Goal: Task Accomplishment & Management: Manage account settings

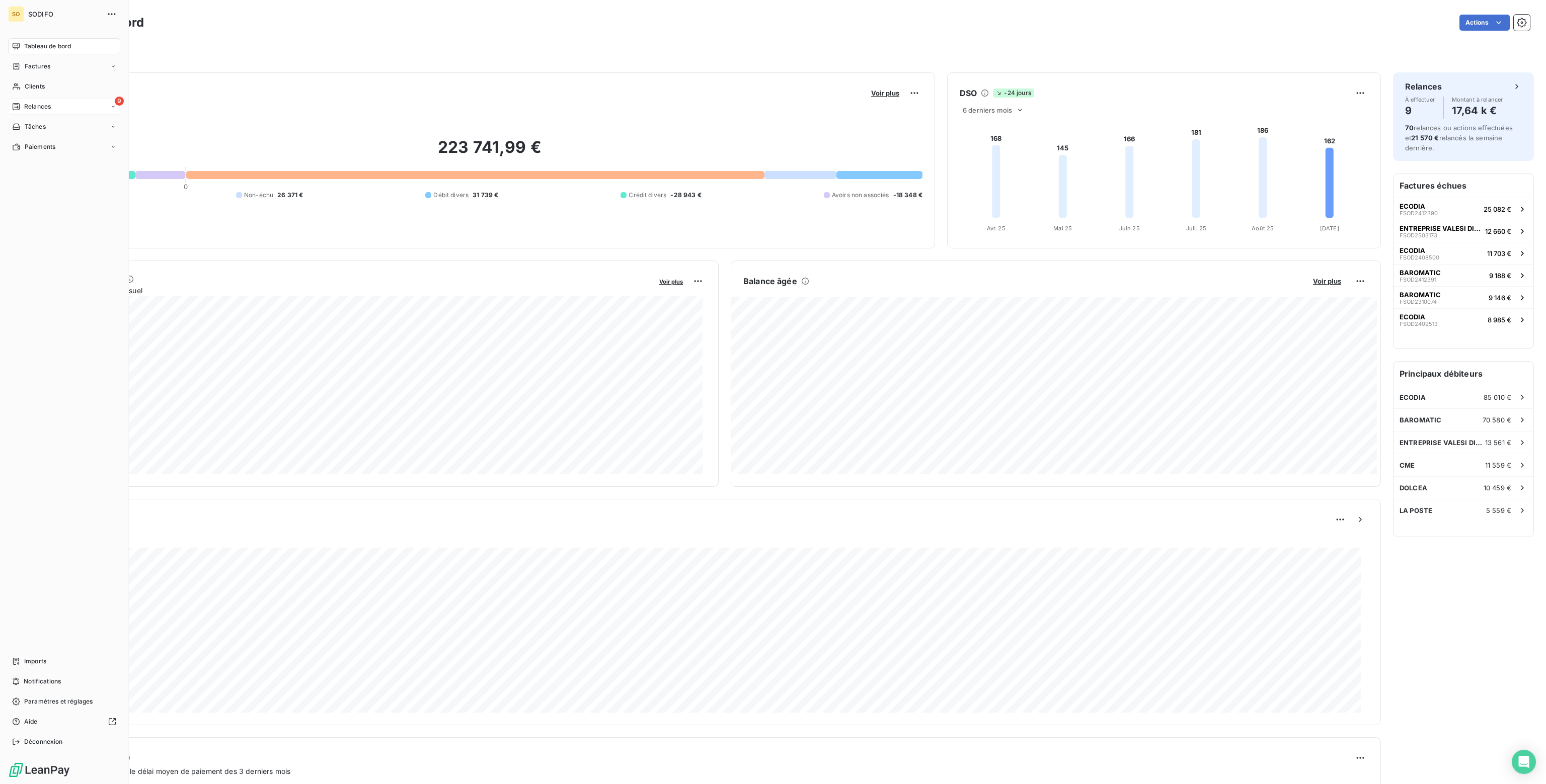
click at [32, 103] on span "Relances" at bounding box center [37, 107] width 26 height 9
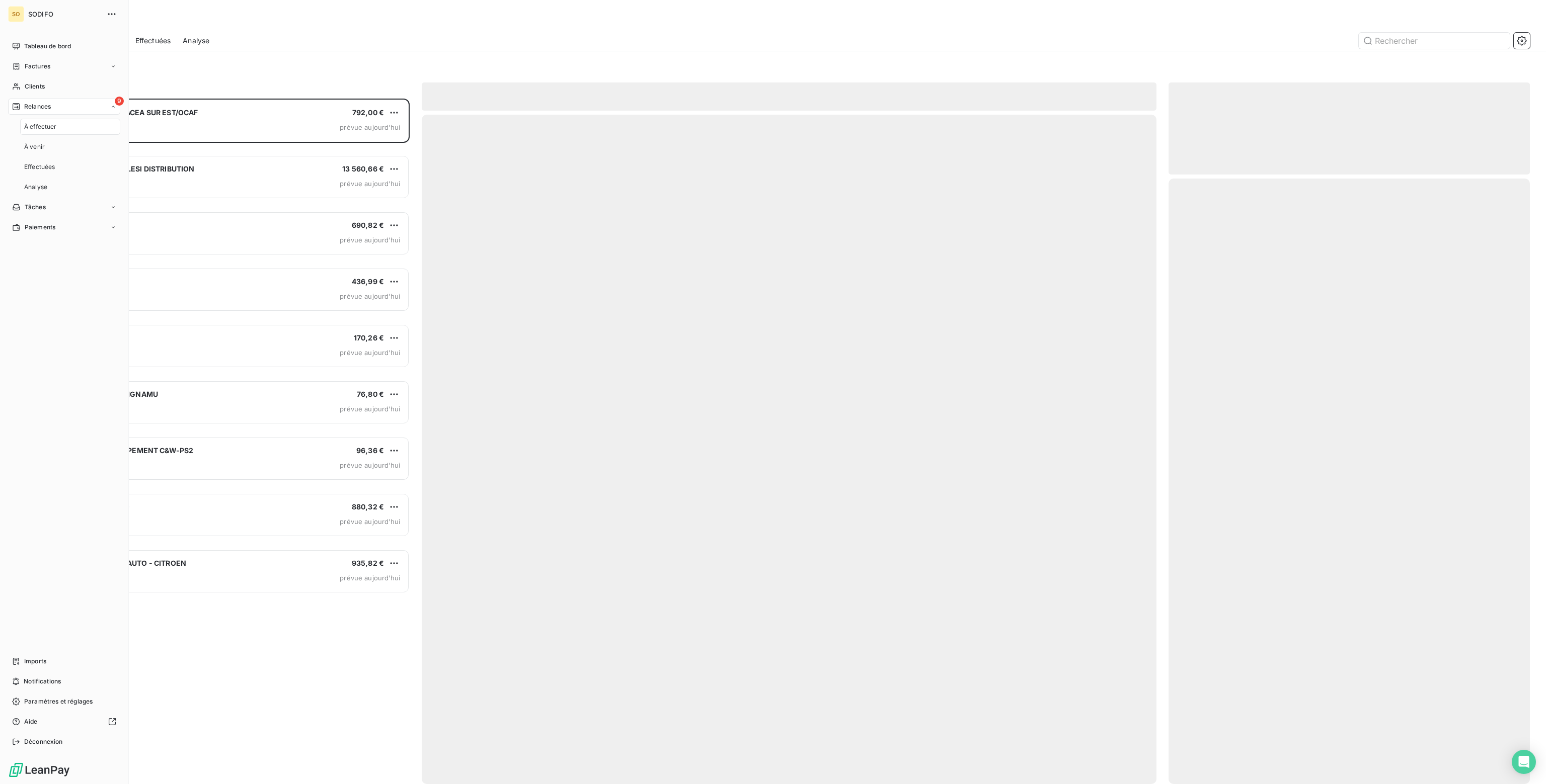
scroll to position [678, 353]
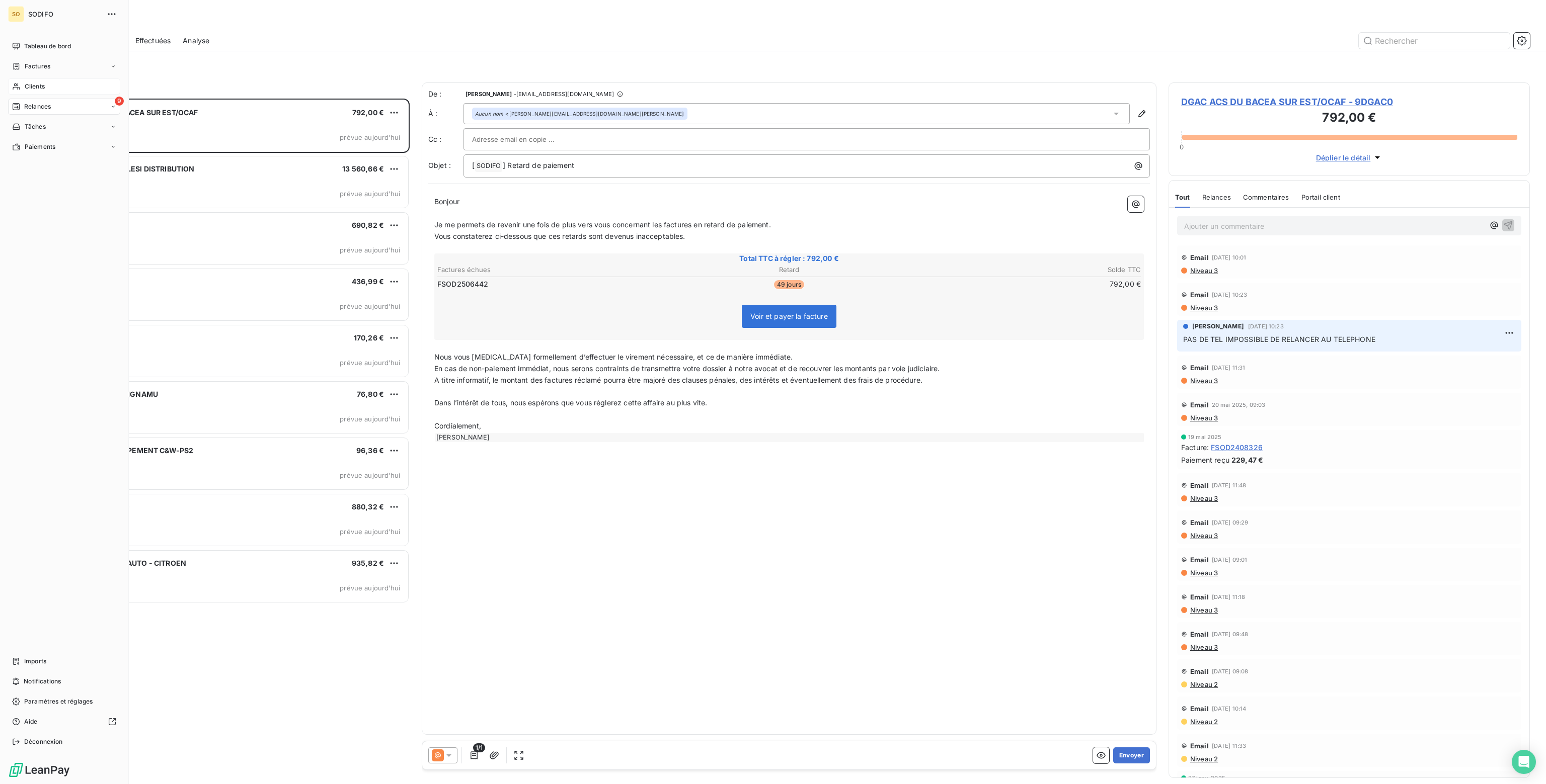
click at [31, 85] on span "Clients" at bounding box center [35, 87] width 20 height 9
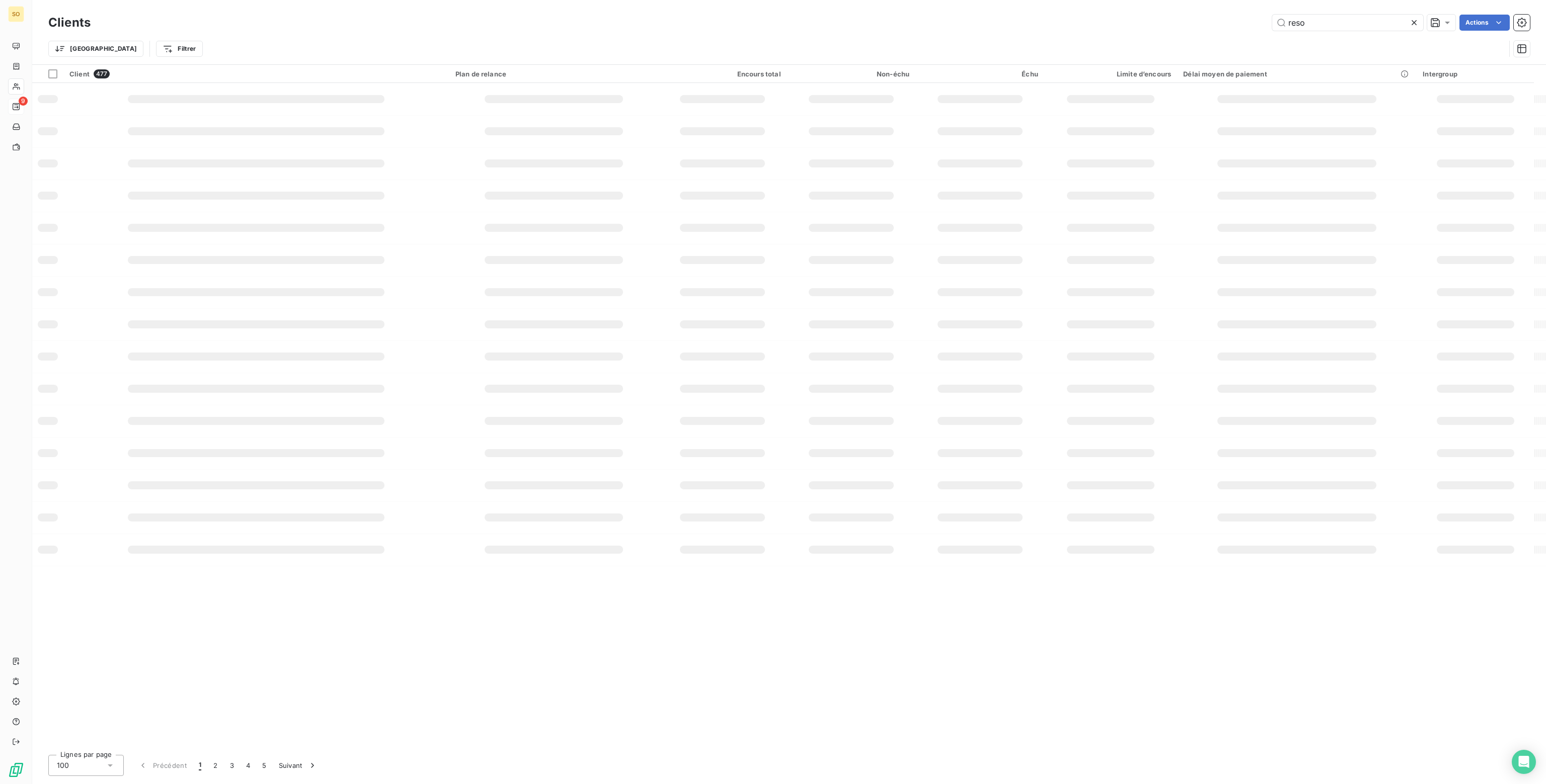
type input "reso"
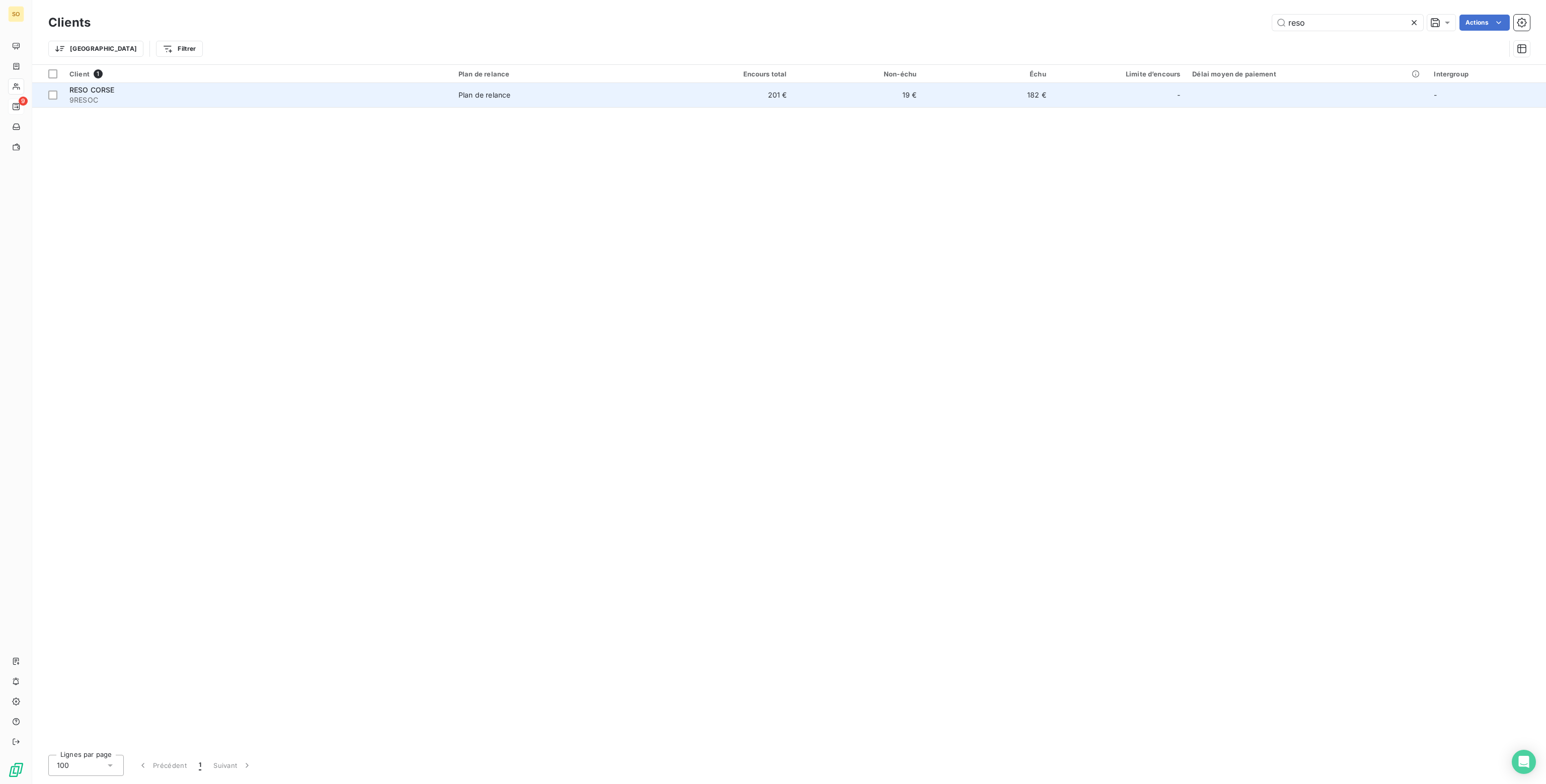
click at [682, 90] on td "201 €" at bounding box center [728, 95] width 130 height 25
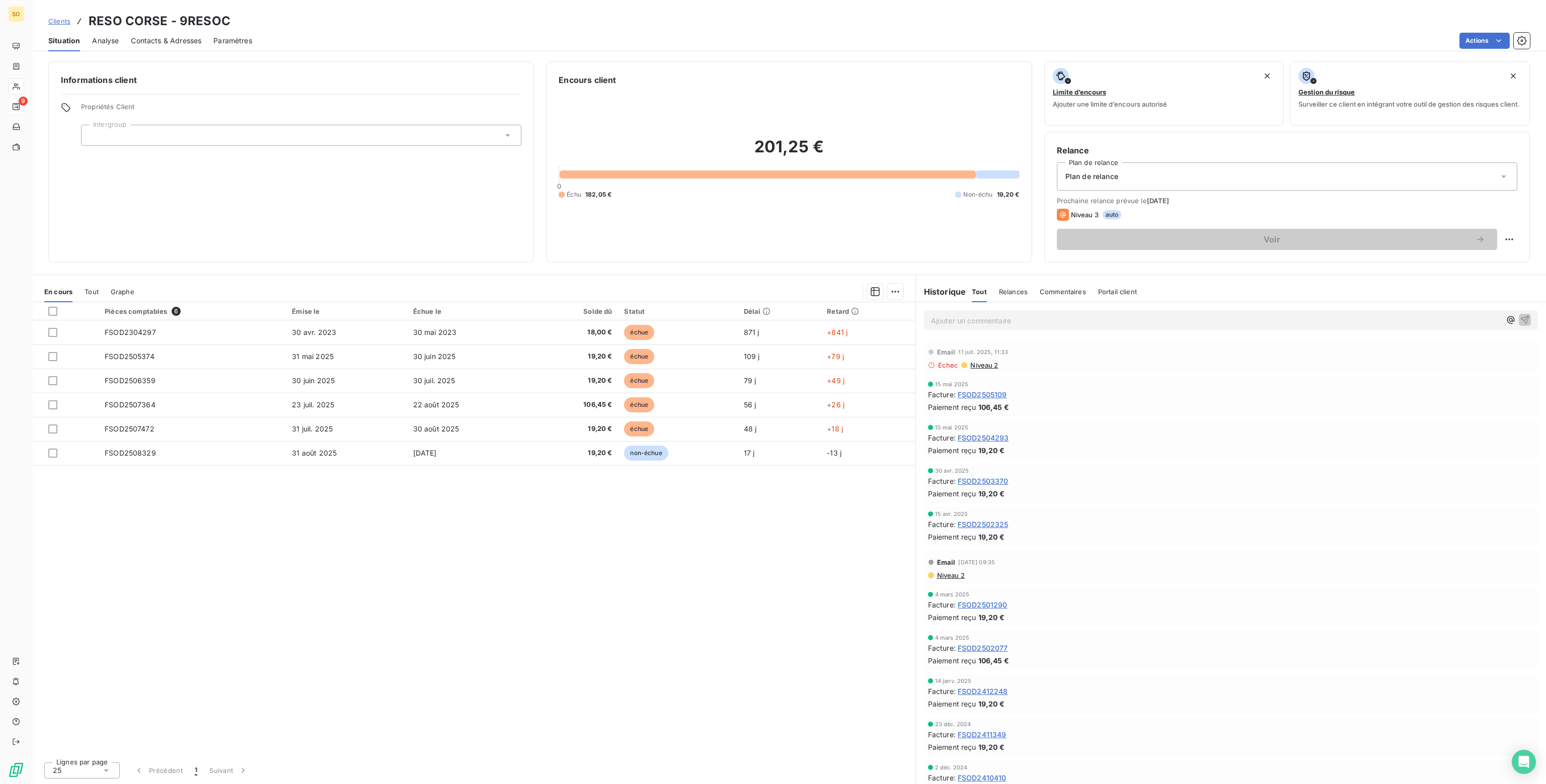
click at [161, 40] on span "Contacts & Adresses" at bounding box center [166, 40] width 70 height 10
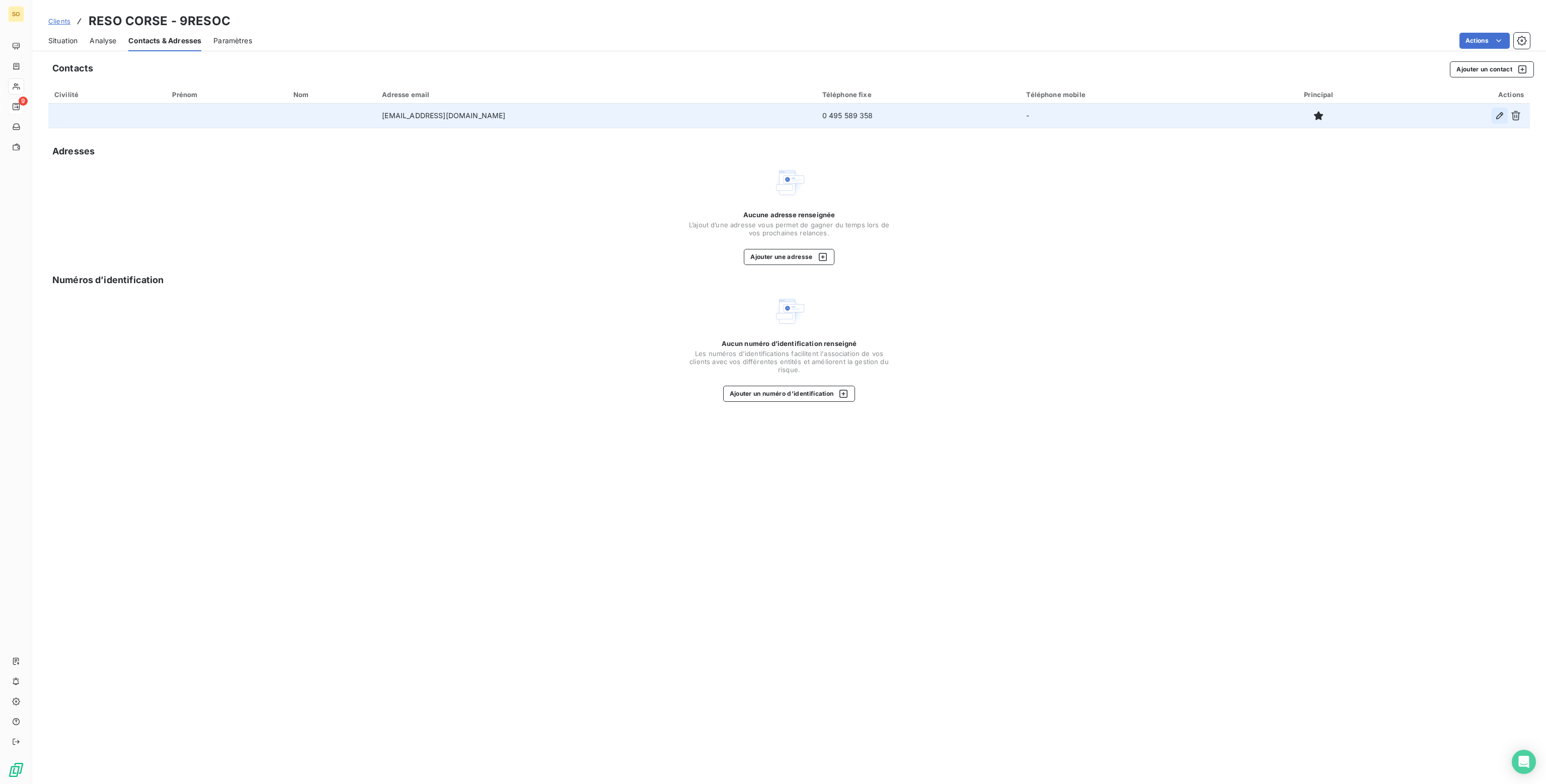
click at [1498, 113] on icon "button" at bounding box center [1500, 116] width 10 height 10
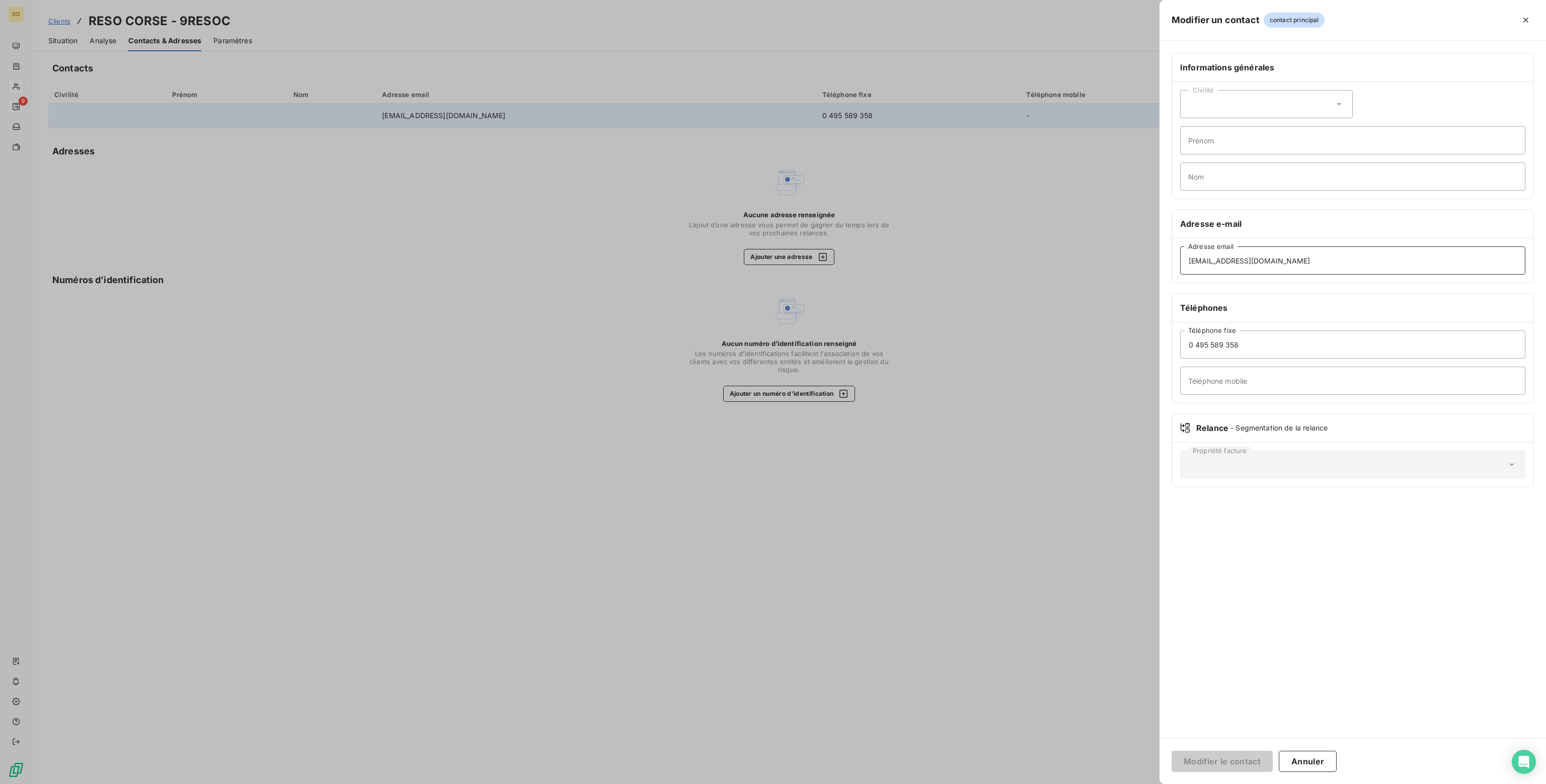
click at [1240, 257] on input "[EMAIL_ADDRESS][DOMAIN_NAME]" at bounding box center [1352, 260] width 345 height 28
type input "[EMAIL_ADDRESS][DOMAIN_NAME]"
click at [1215, 764] on button "Modifier le contact" at bounding box center [1222, 761] width 101 height 21
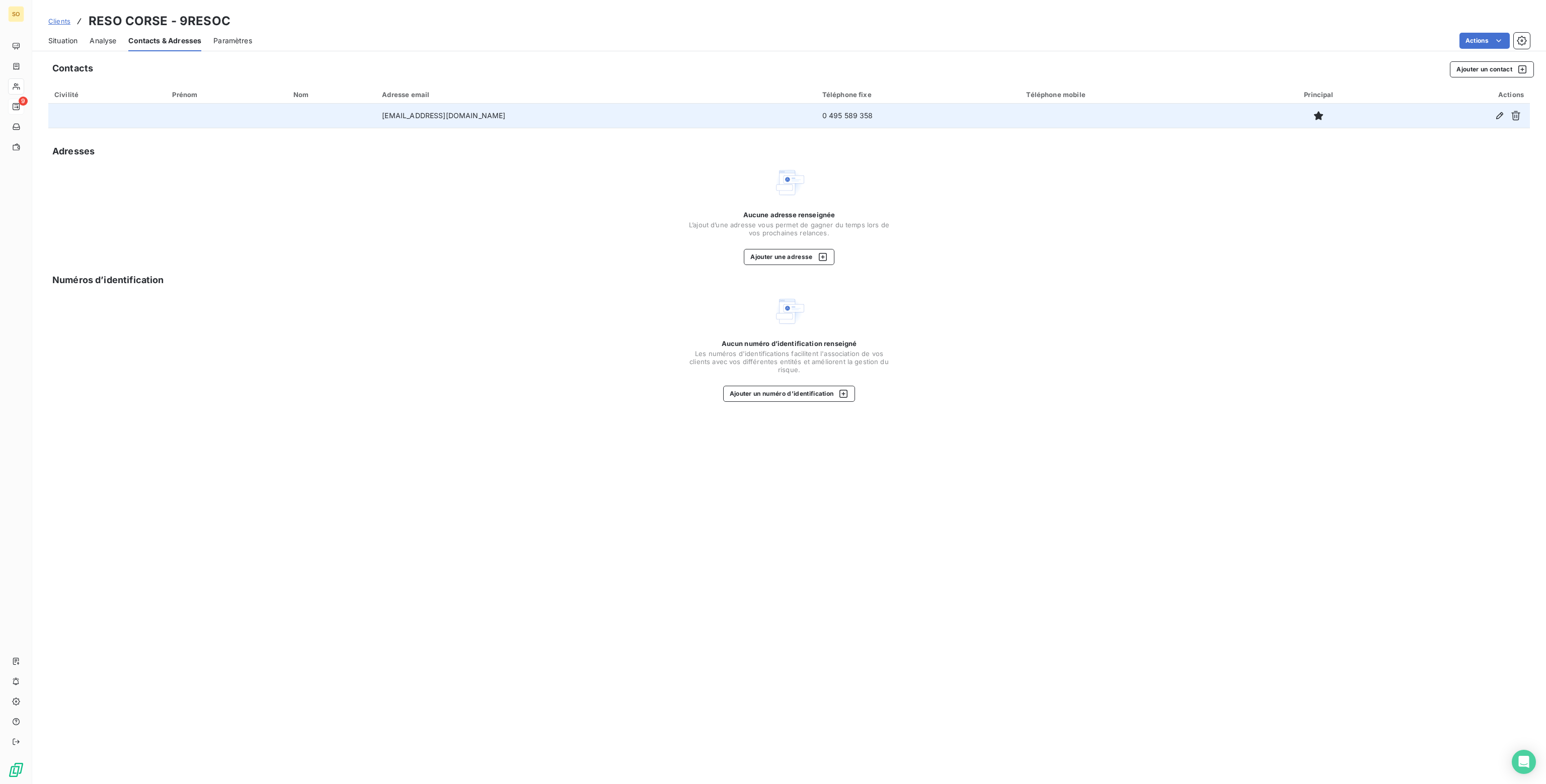
click at [68, 44] on span "Situation" at bounding box center [63, 40] width 29 height 10
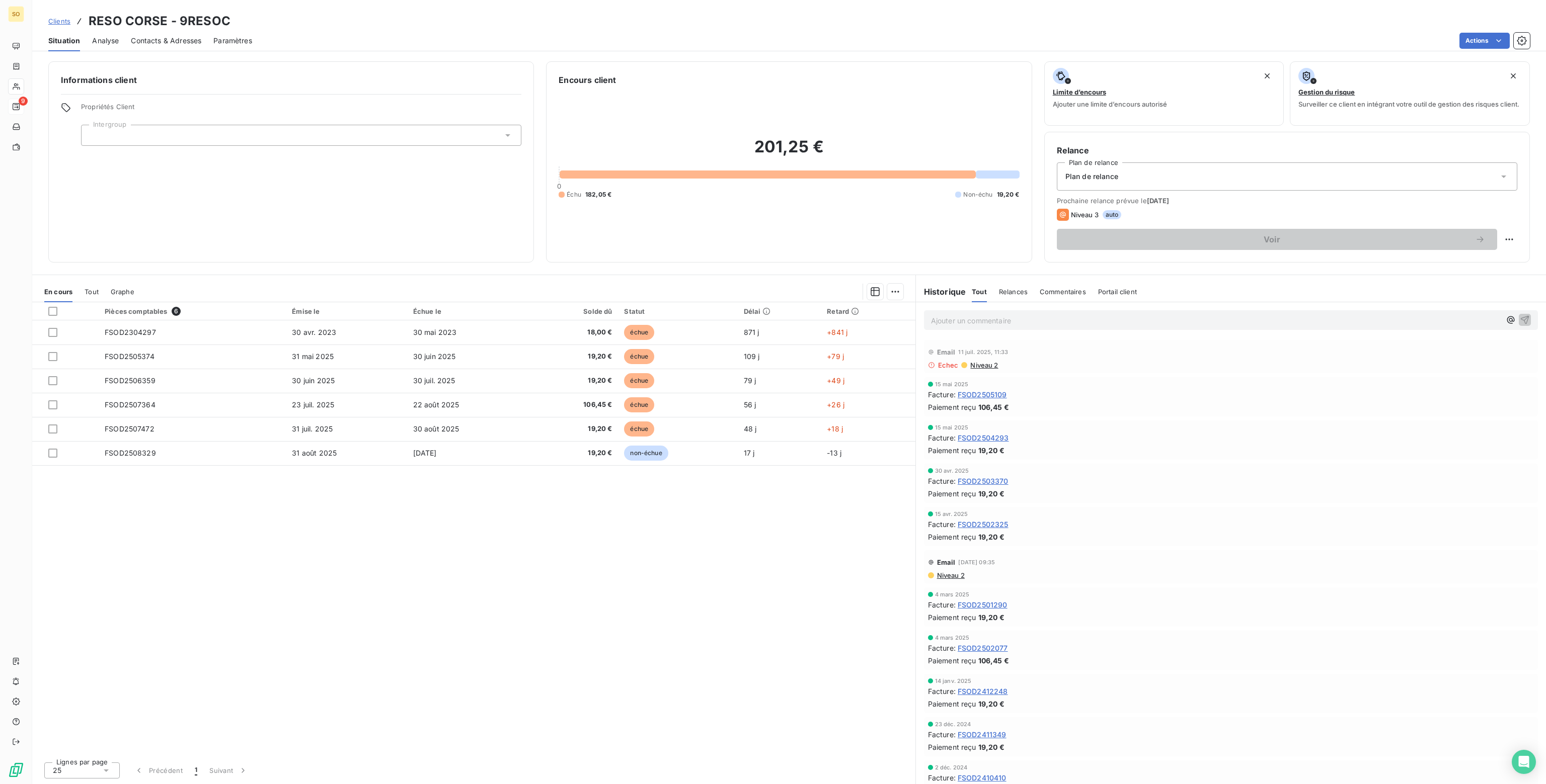
click at [1027, 315] on p "Ajouter un commentaire ﻿" at bounding box center [1215, 321] width 569 height 13
click at [1520, 318] on icon "button" at bounding box center [1524, 319] width 10 height 10
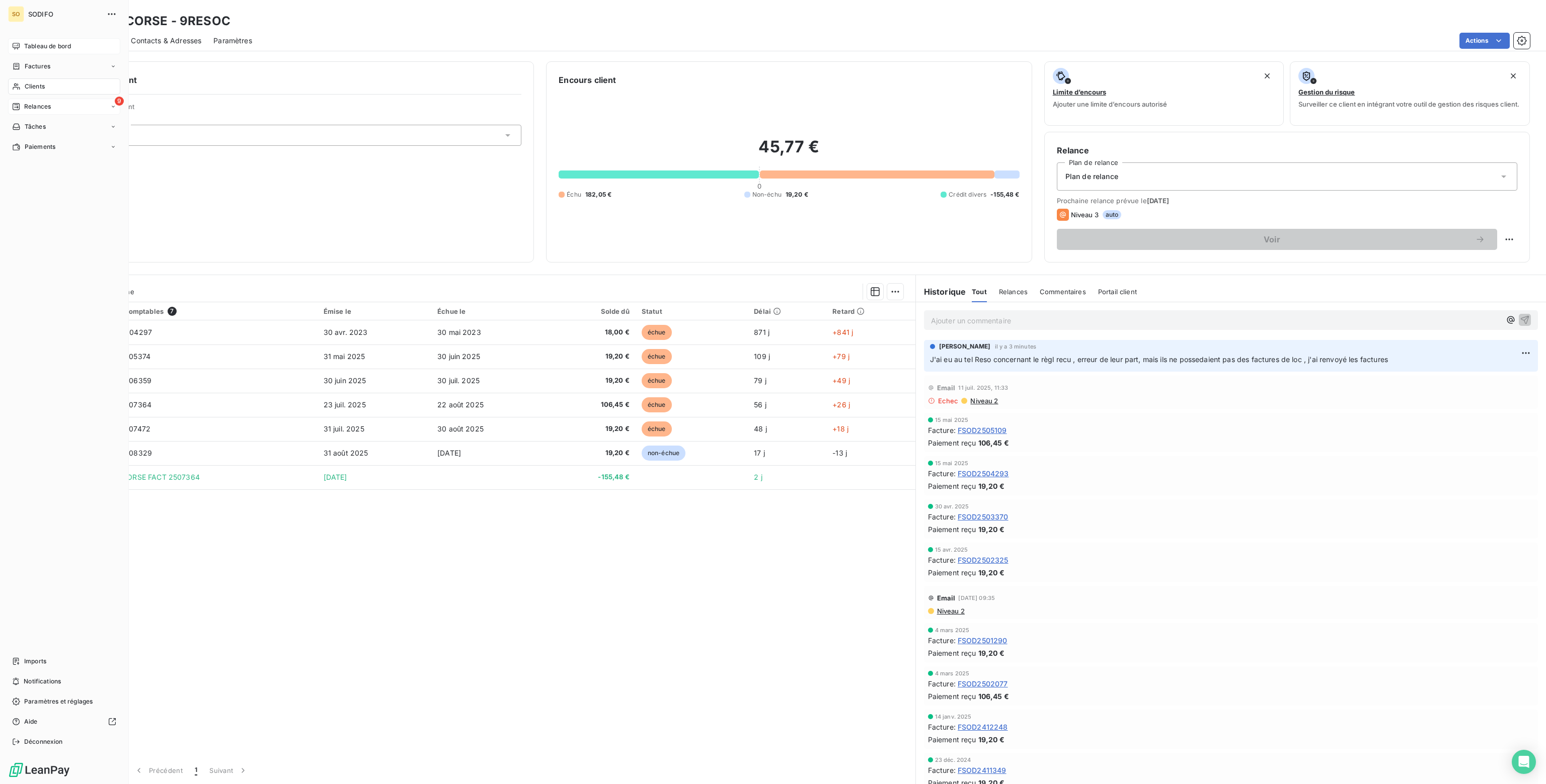
click at [42, 46] on span "Tableau de bord" at bounding box center [47, 46] width 46 height 9
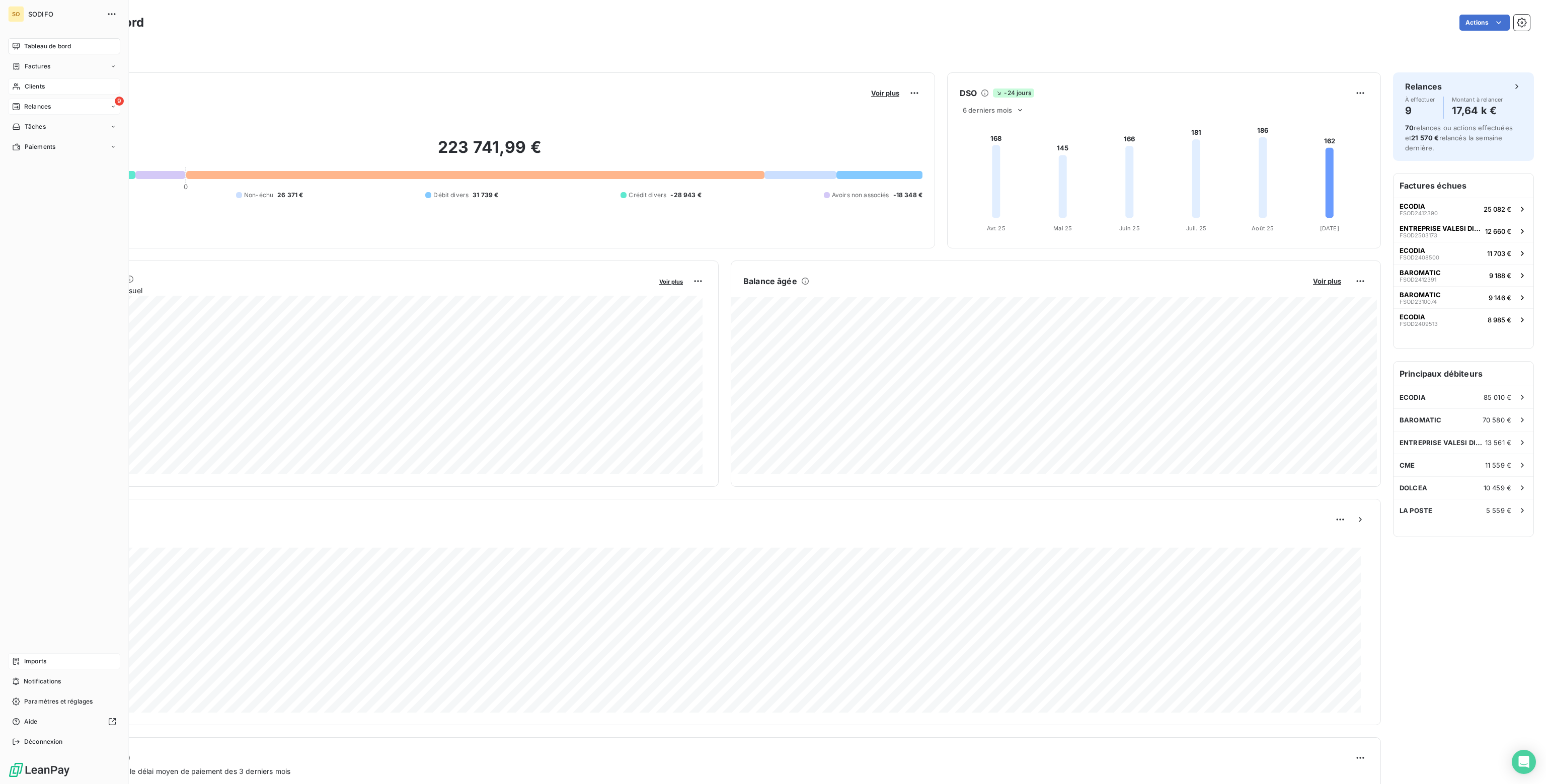
click at [36, 659] on span "Imports" at bounding box center [36, 661] width 22 height 9
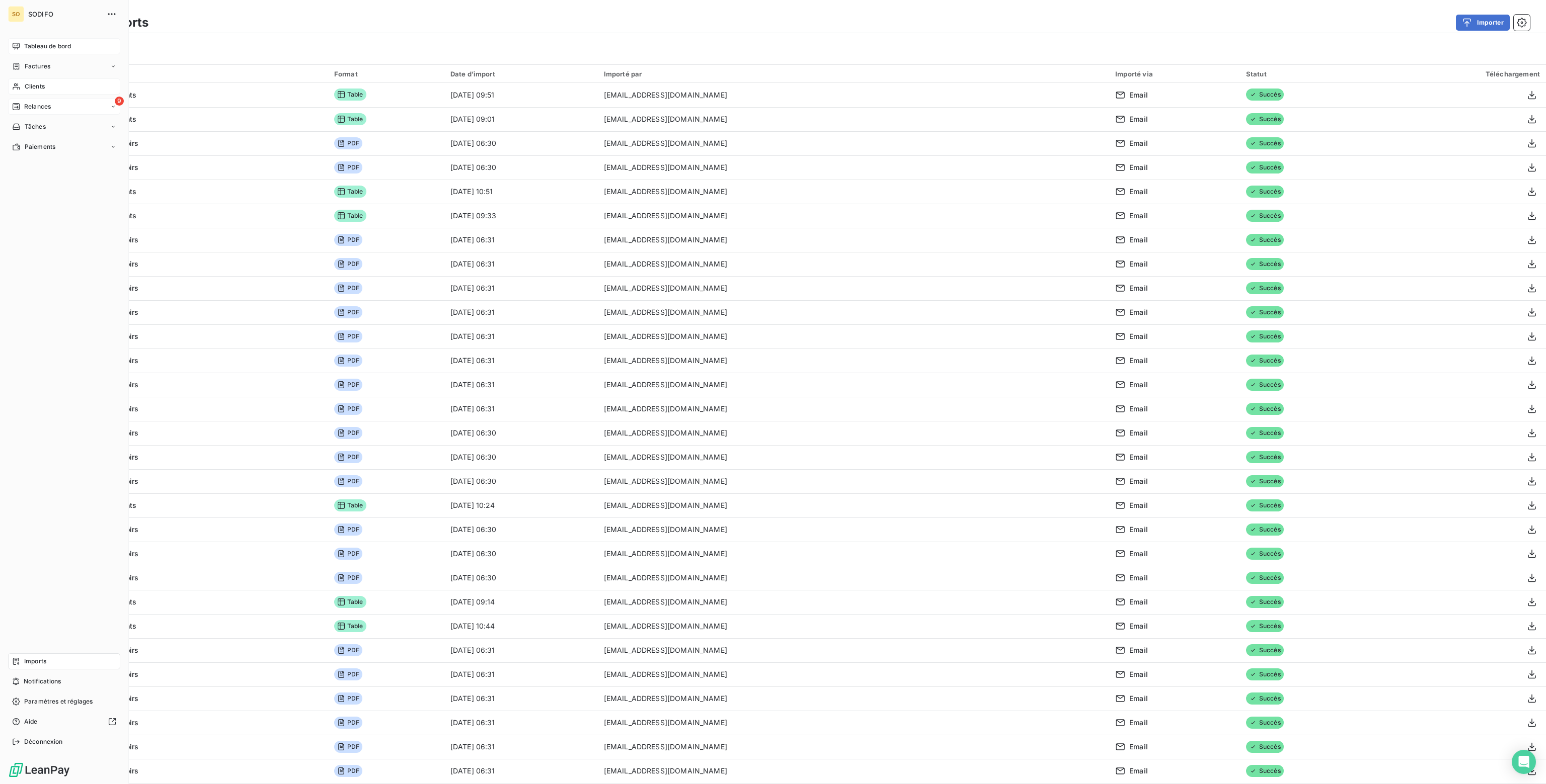
click at [46, 46] on span "Tableau de bord" at bounding box center [47, 46] width 46 height 9
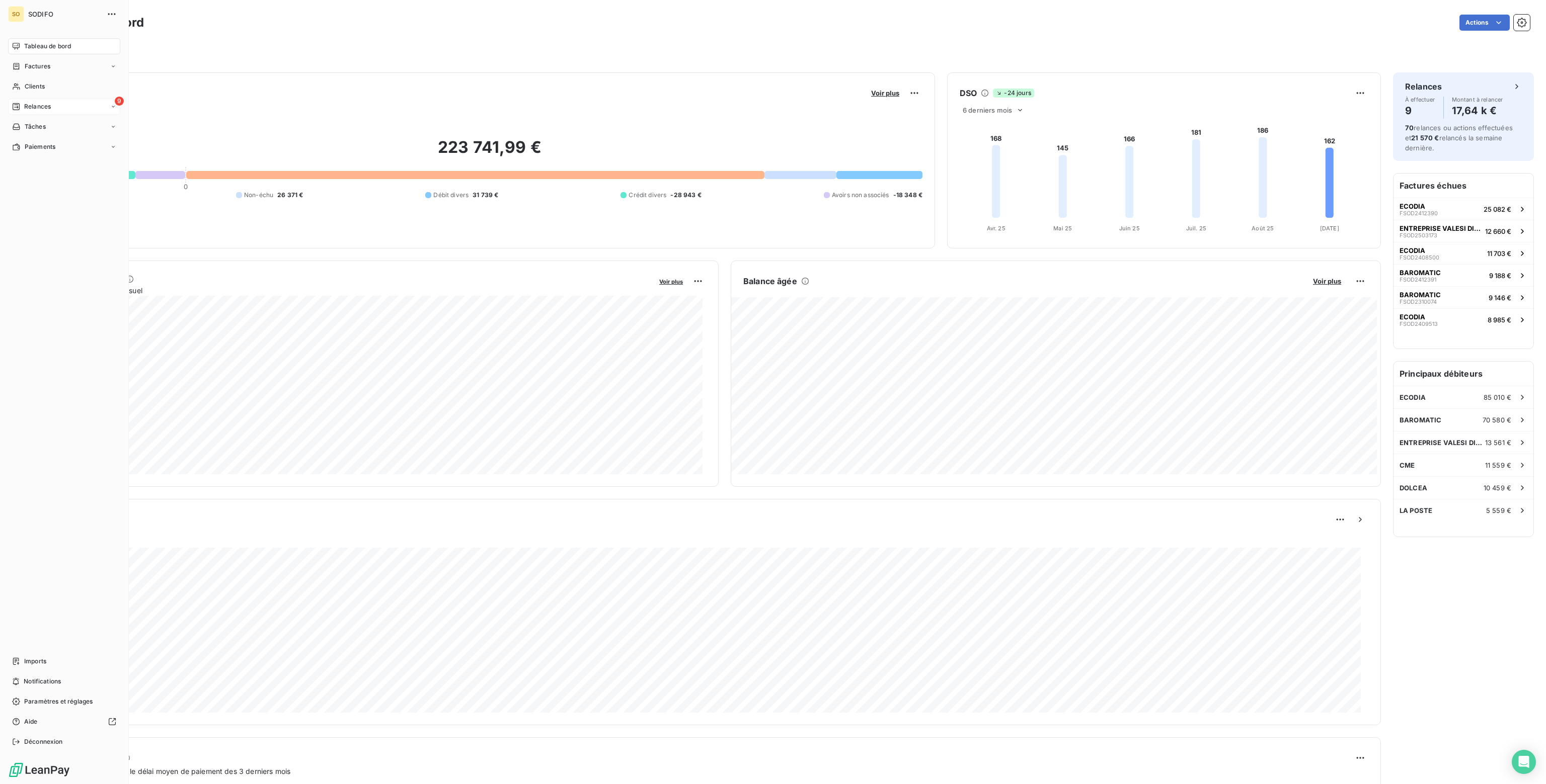
click at [41, 103] on span "Relances" at bounding box center [37, 107] width 26 height 9
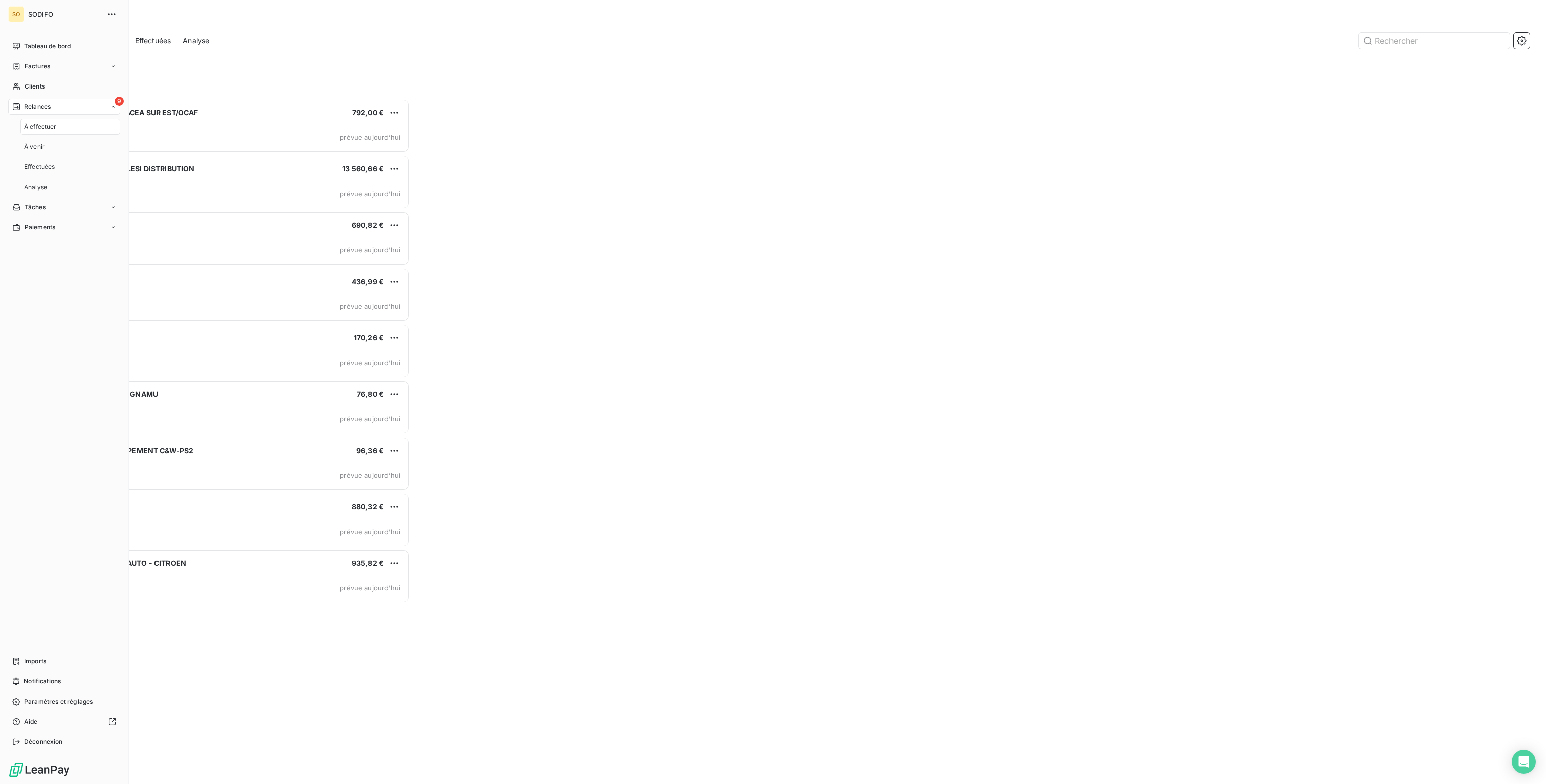
scroll to position [678, 353]
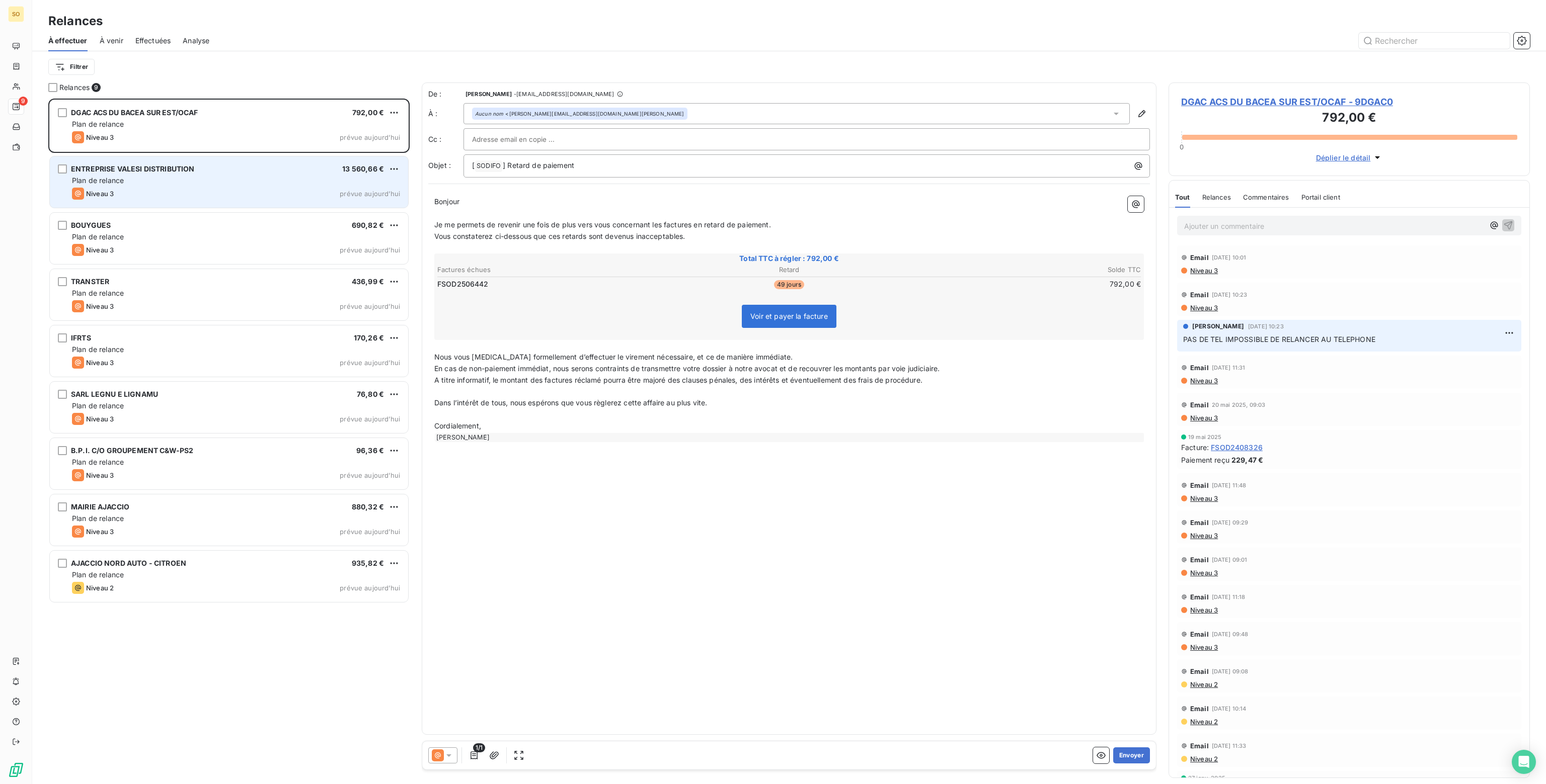
click at [300, 170] on div "ENTREPRISE VALESI DISTRIBUTION 13 560,66 €" at bounding box center [236, 169] width 328 height 9
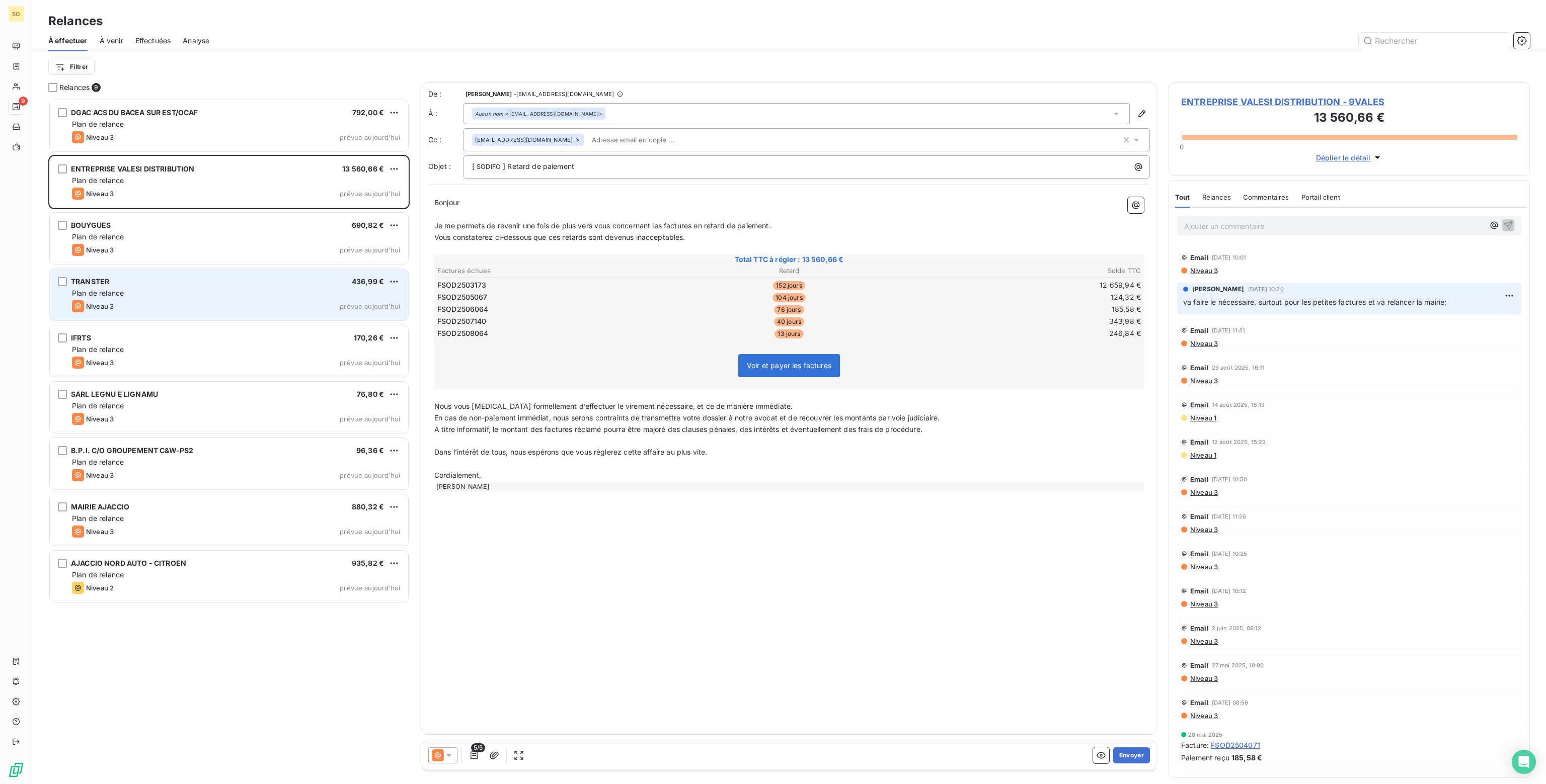
click at [200, 302] on div "Niveau 3 prévue aujourd’hui" at bounding box center [236, 306] width 328 height 12
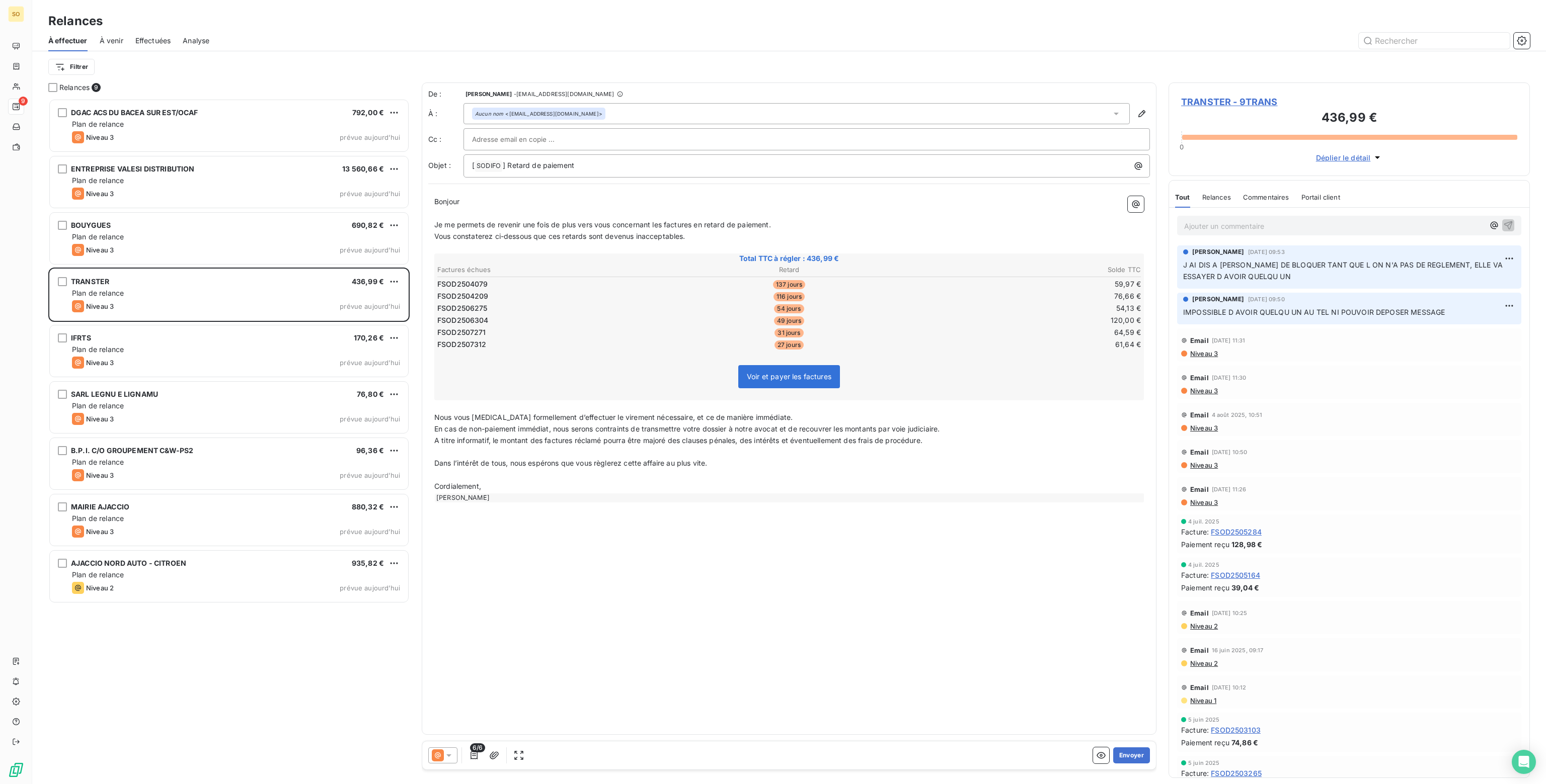
click at [1195, 225] on p "Ajouter un commentaire ﻿" at bounding box center [1334, 226] width 300 height 13
click at [1503, 224] on icon "button" at bounding box center [1508, 224] width 10 height 10
click at [397, 281] on html "SO 9 Relances À effectuer À venir Effectuées Analyse Filtrer Relances 9 DGAC AC…" at bounding box center [773, 392] width 1546 height 784
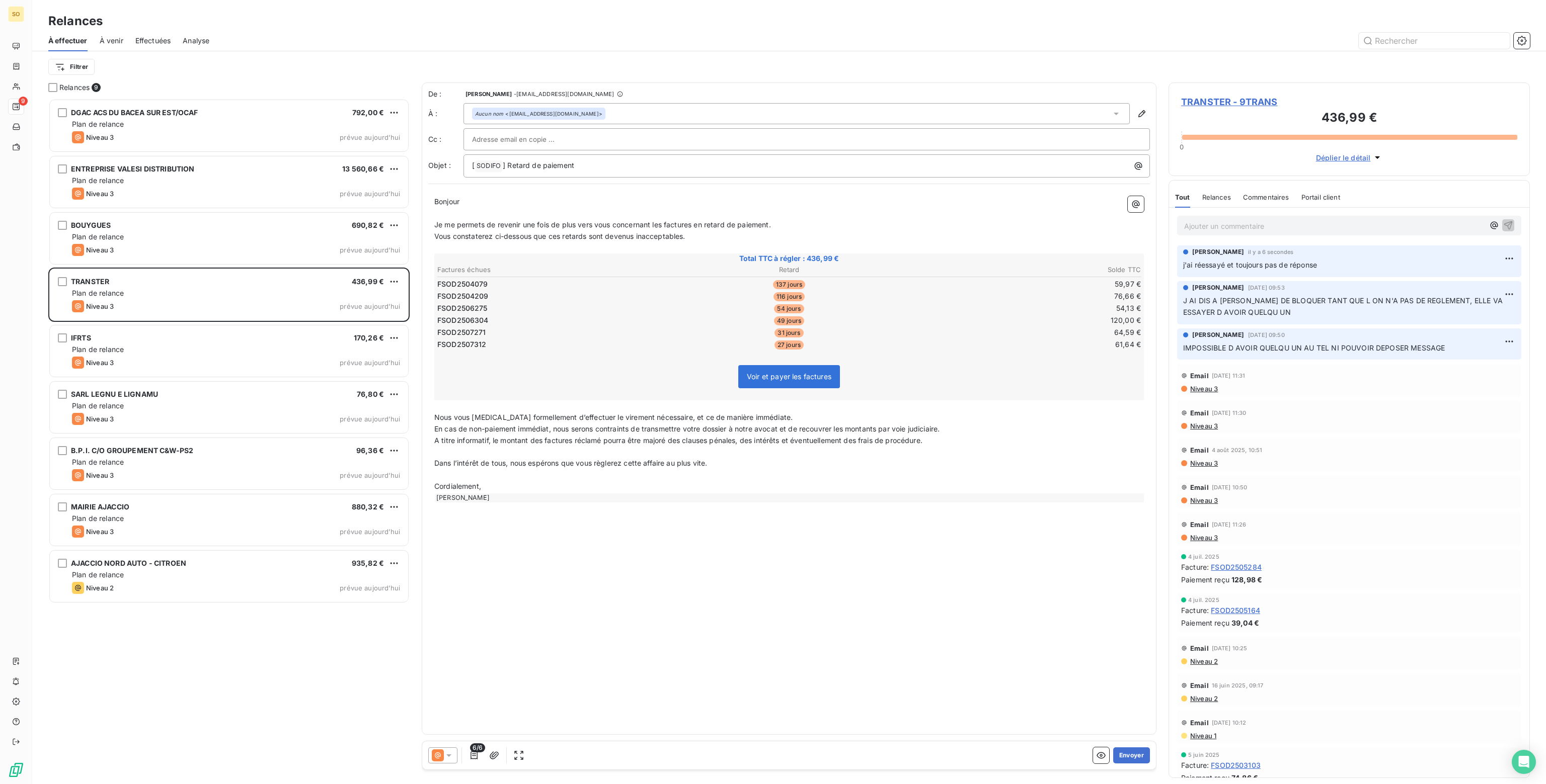
click at [751, 579] on html "SO 9 Relances À effectuer À venir Effectuées Analyse Filtrer Relances 9 DGAC AC…" at bounding box center [773, 392] width 1546 height 784
click at [1131, 756] on button "Envoyer" at bounding box center [1131, 756] width 36 height 16
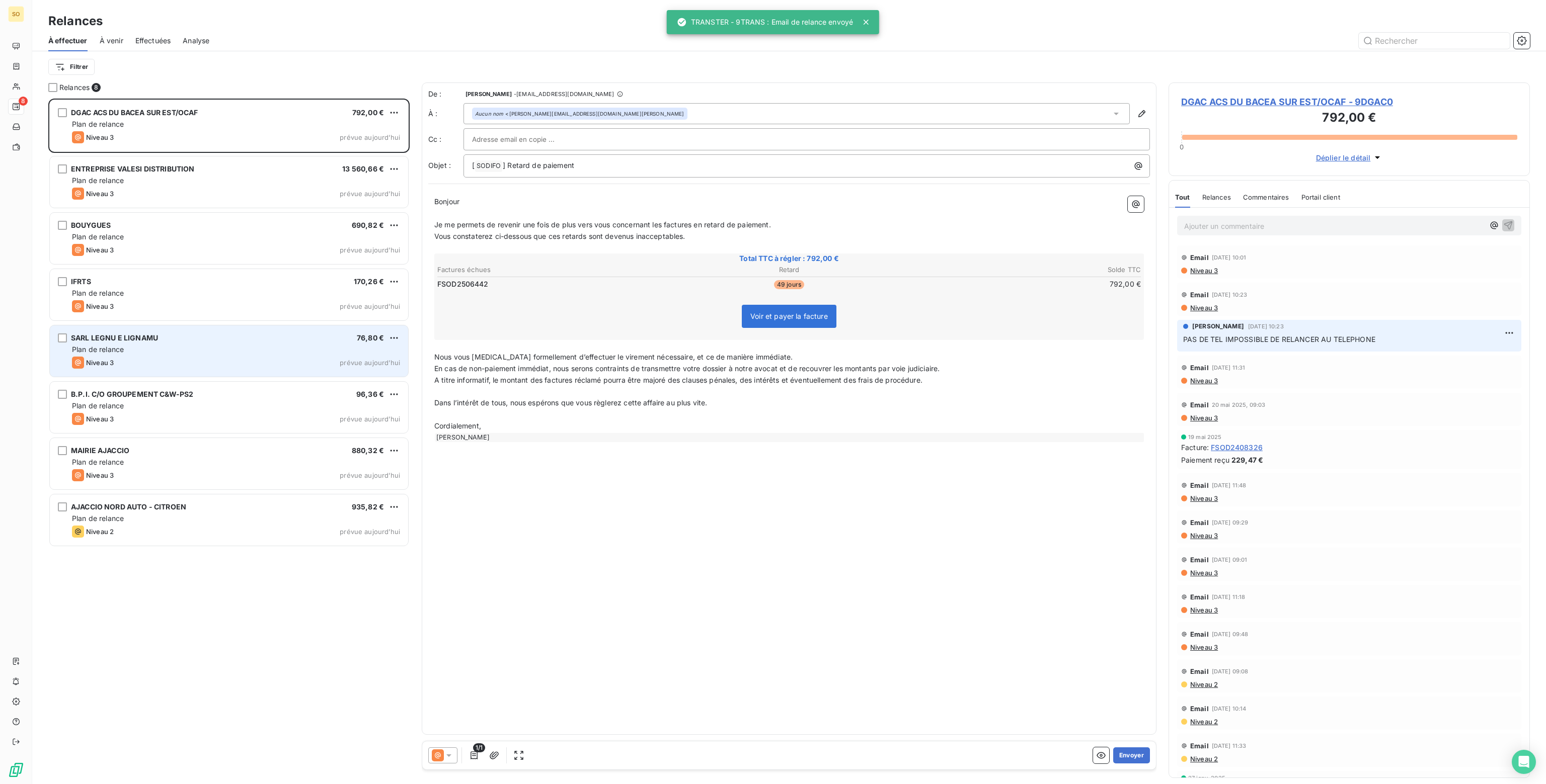
click at [202, 342] on div "SARL LEGNU E LIGNAMU 76,80 € Plan de relance Niveau 3 prévue aujourd’hui" at bounding box center [229, 351] width 358 height 51
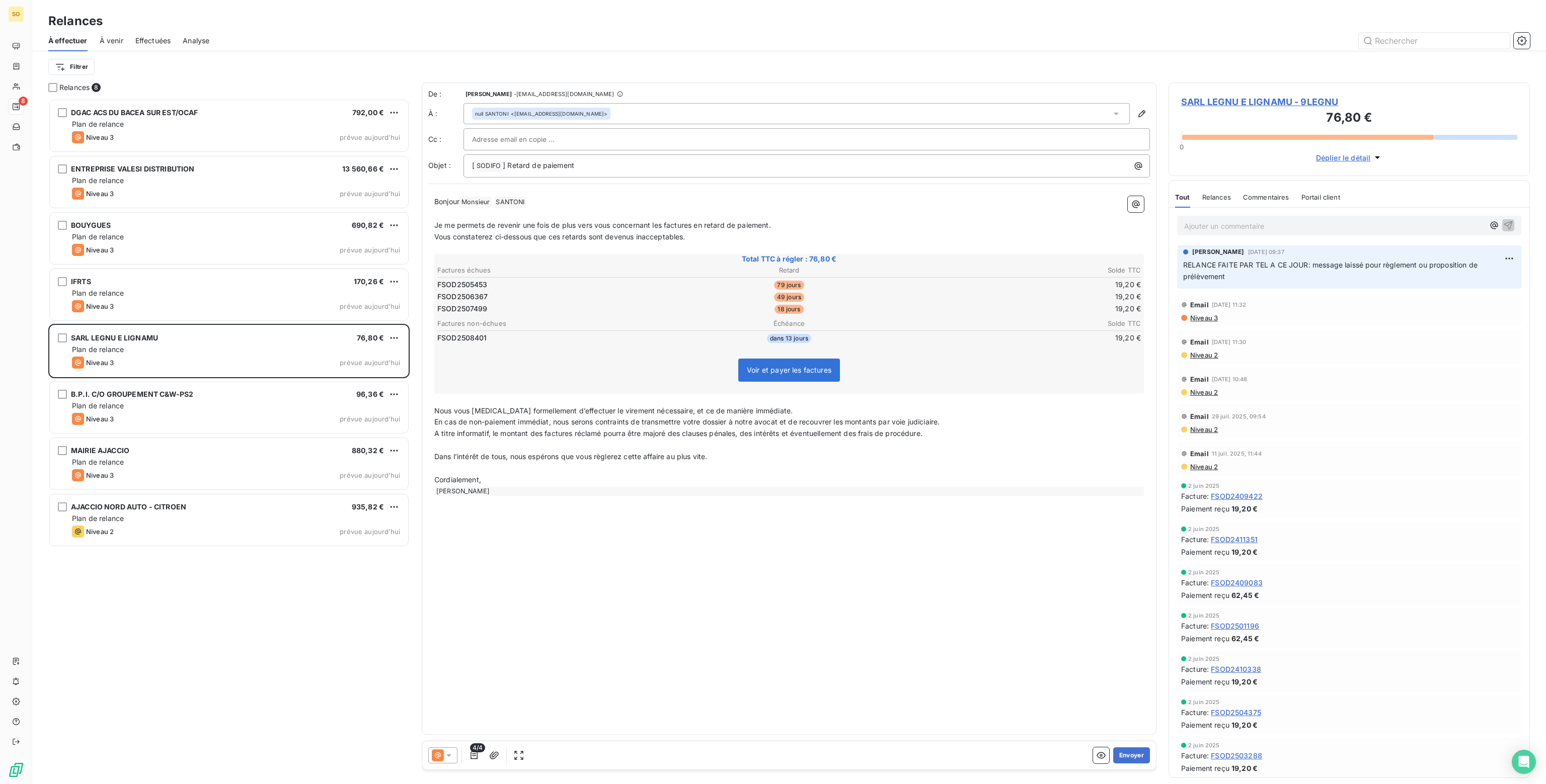
click at [1212, 228] on p "Ajouter un commentaire ﻿" at bounding box center [1334, 226] width 300 height 13
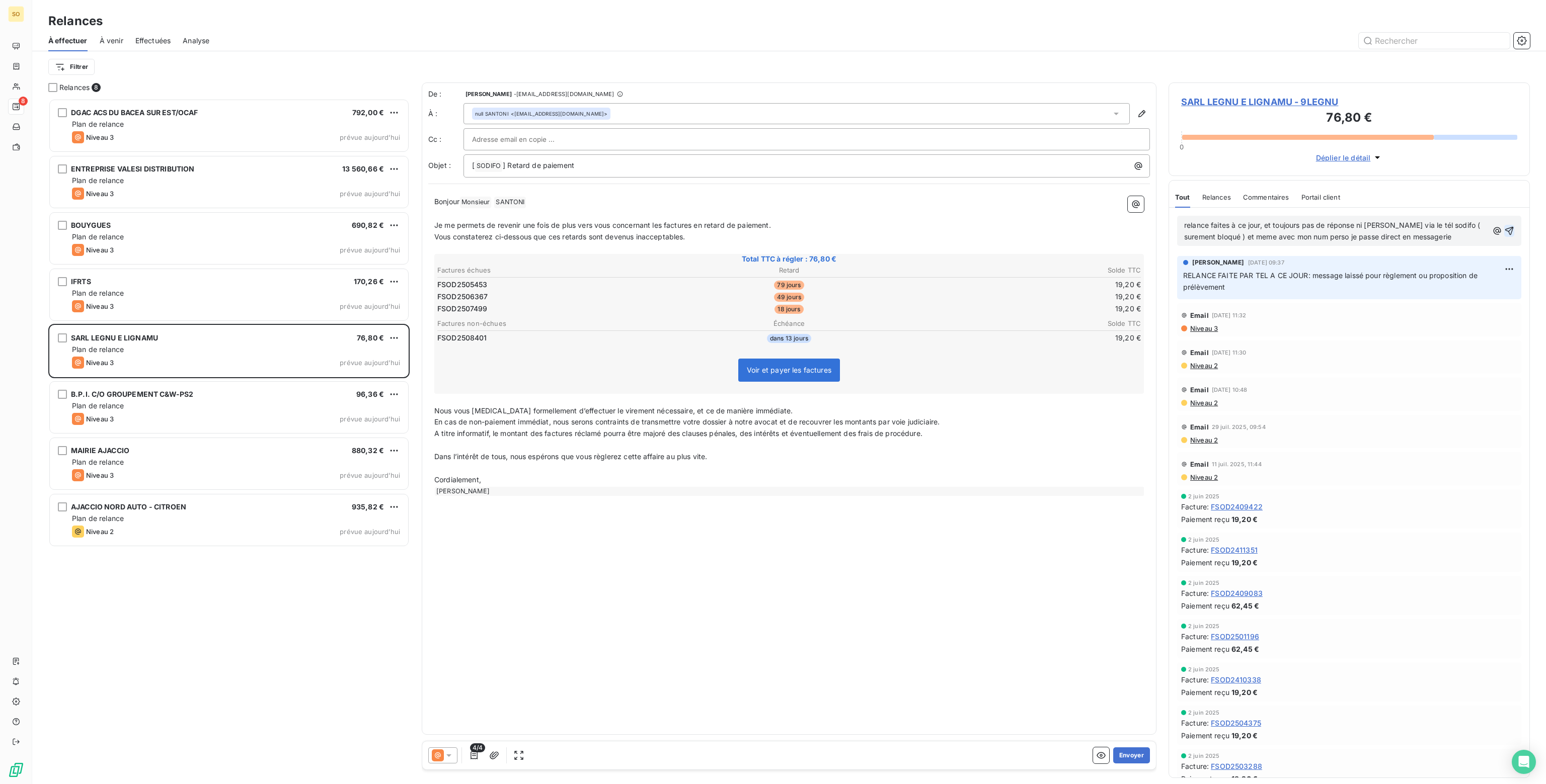
click at [1505, 227] on icon "button" at bounding box center [1509, 230] width 8 height 8
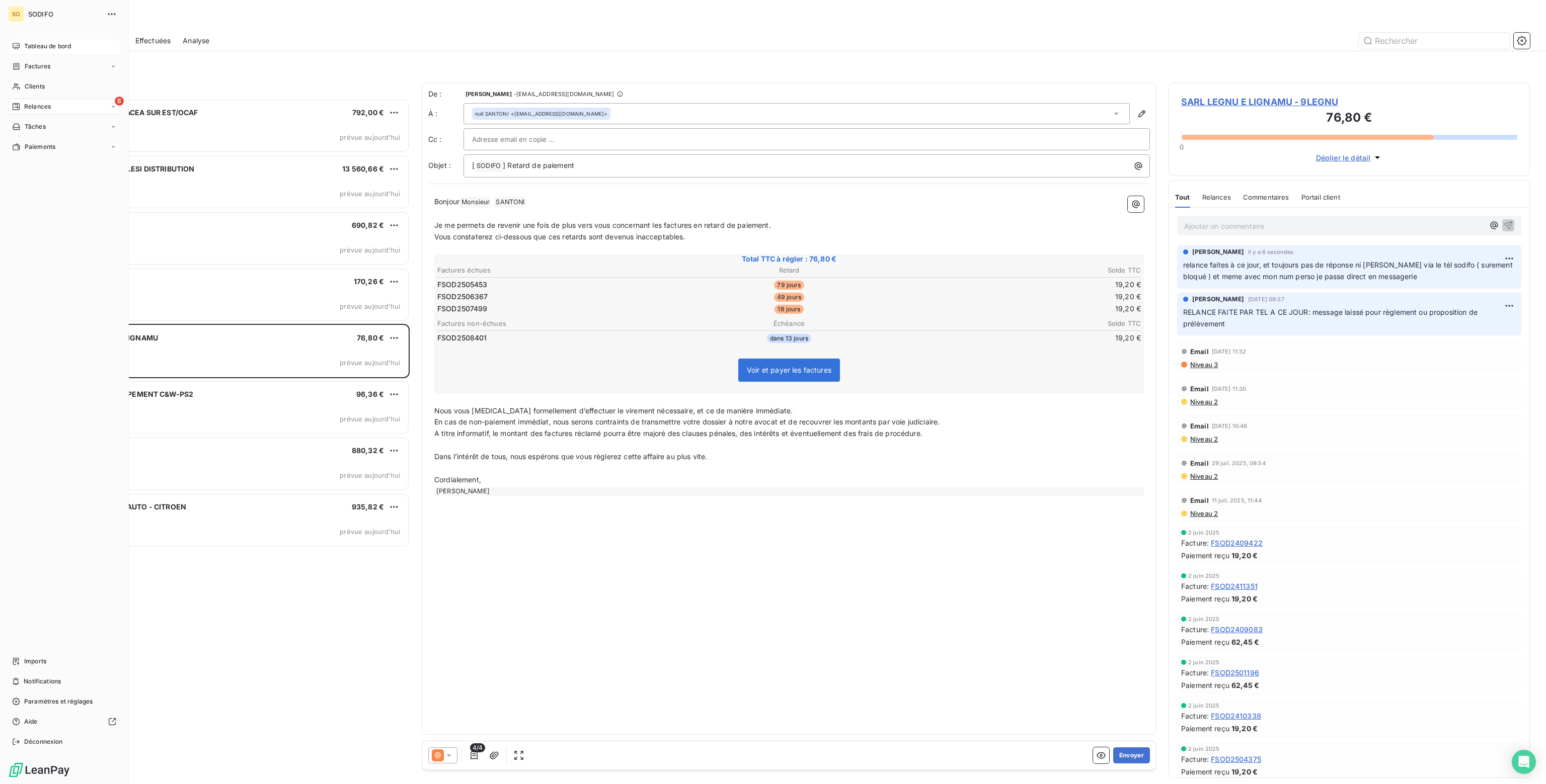
click at [37, 45] on span "Tableau de bord" at bounding box center [47, 46] width 46 height 9
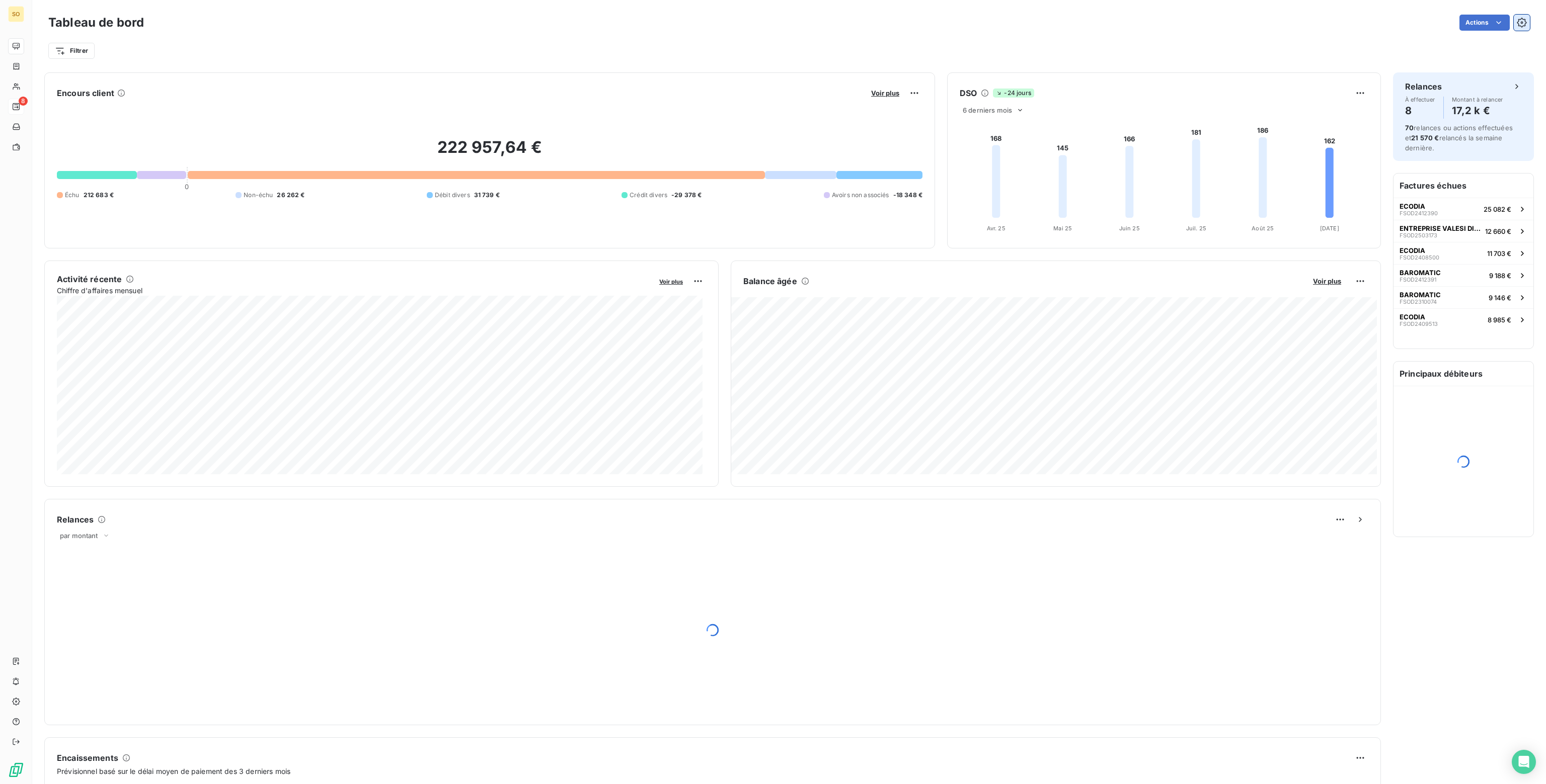
click at [1517, 21] on icon "button" at bounding box center [1521, 22] width 9 height 9
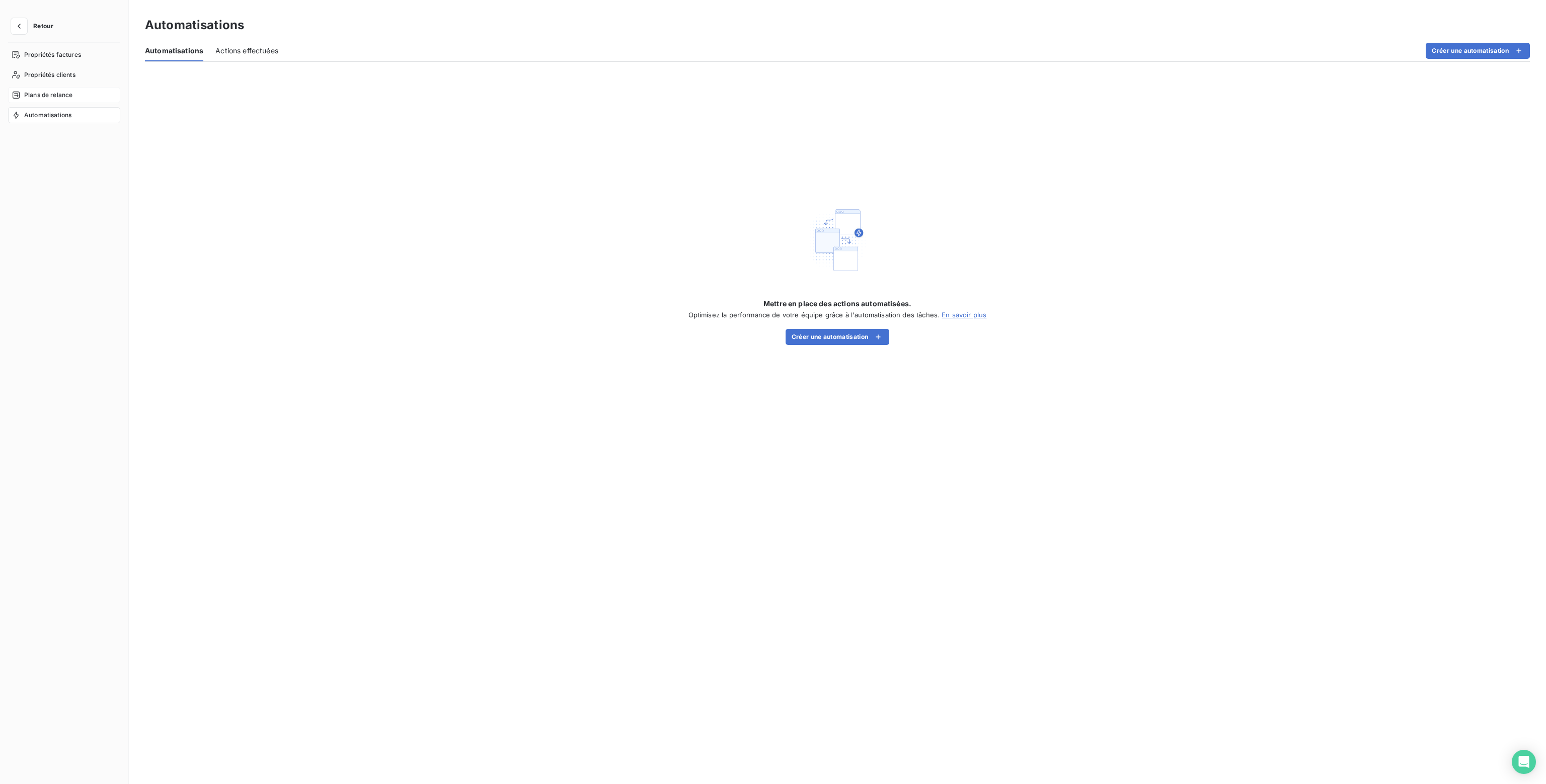
click at [49, 95] on span "Plans de relance" at bounding box center [48, 95] width 48 height 9
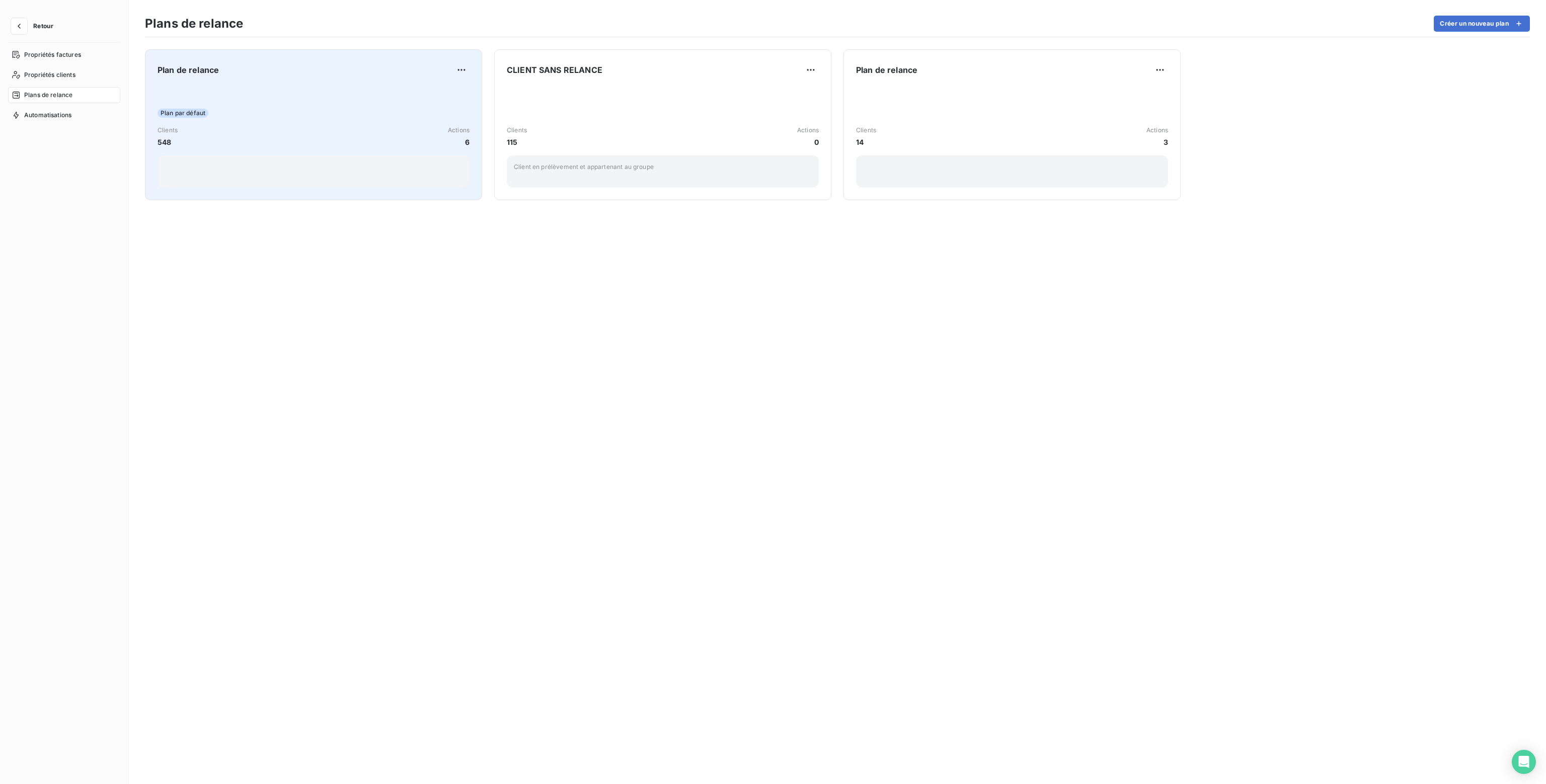
click at [372, 136] on div "Clients 548 Actions 6" at bounding box center [313, 137] width 312 height 22
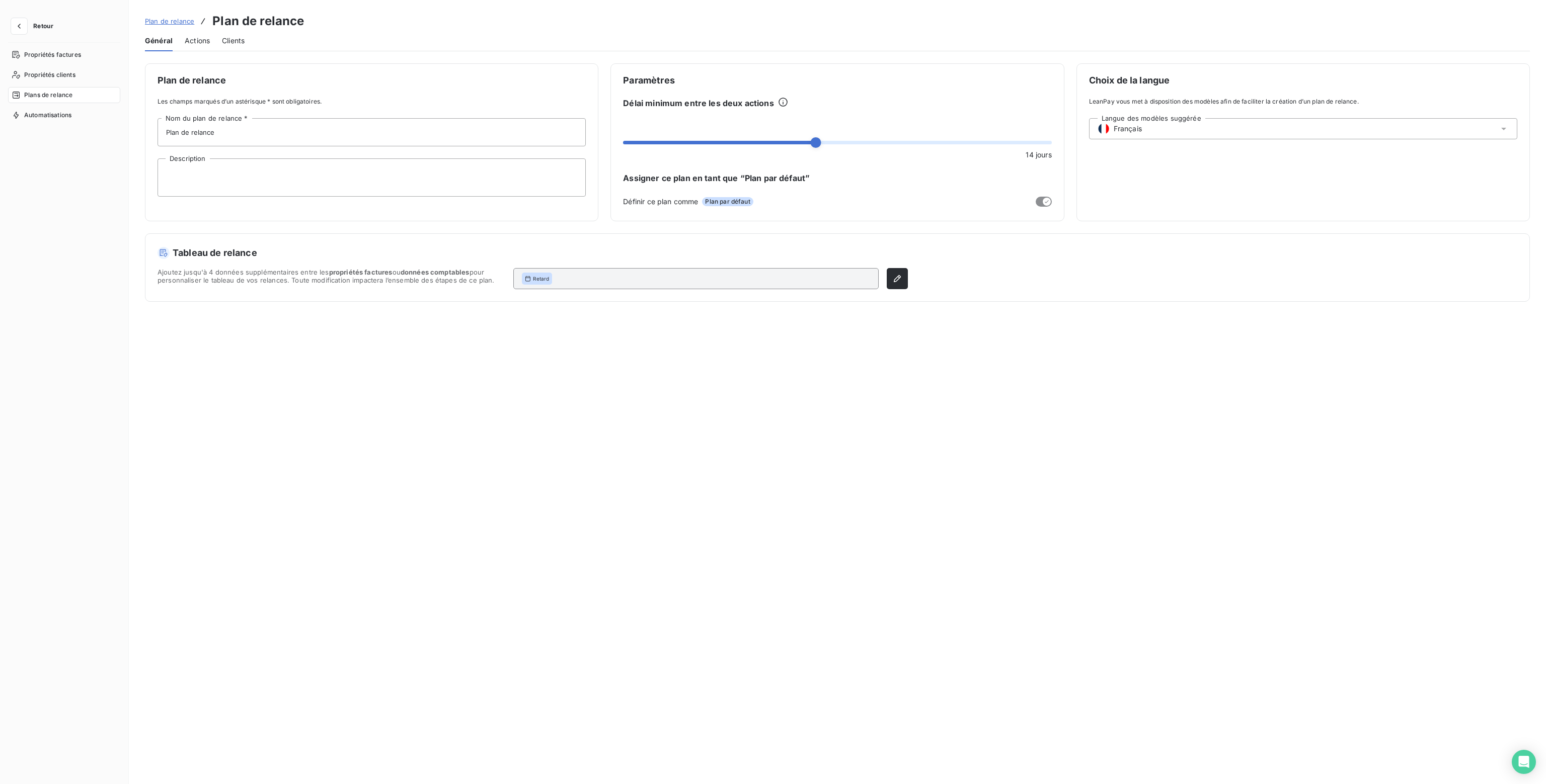
click at [200, 40] on span "Actions" at bounding box center [198, 40] width 26 height 10
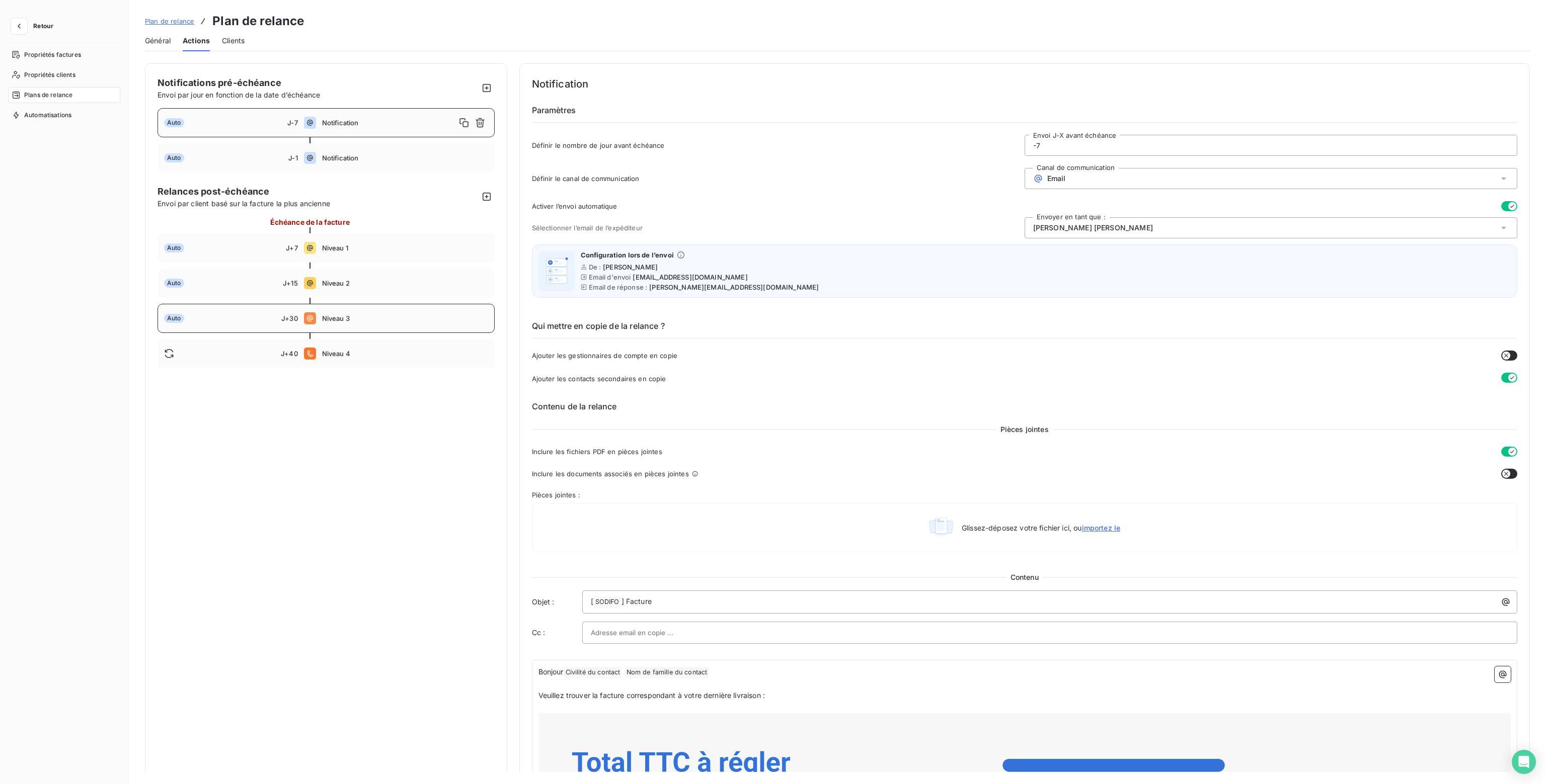
click at [324, 310] on div "Auto J+30 Niveau 3" at bounding box center [326, 319] width 337 height 29
type input "30"
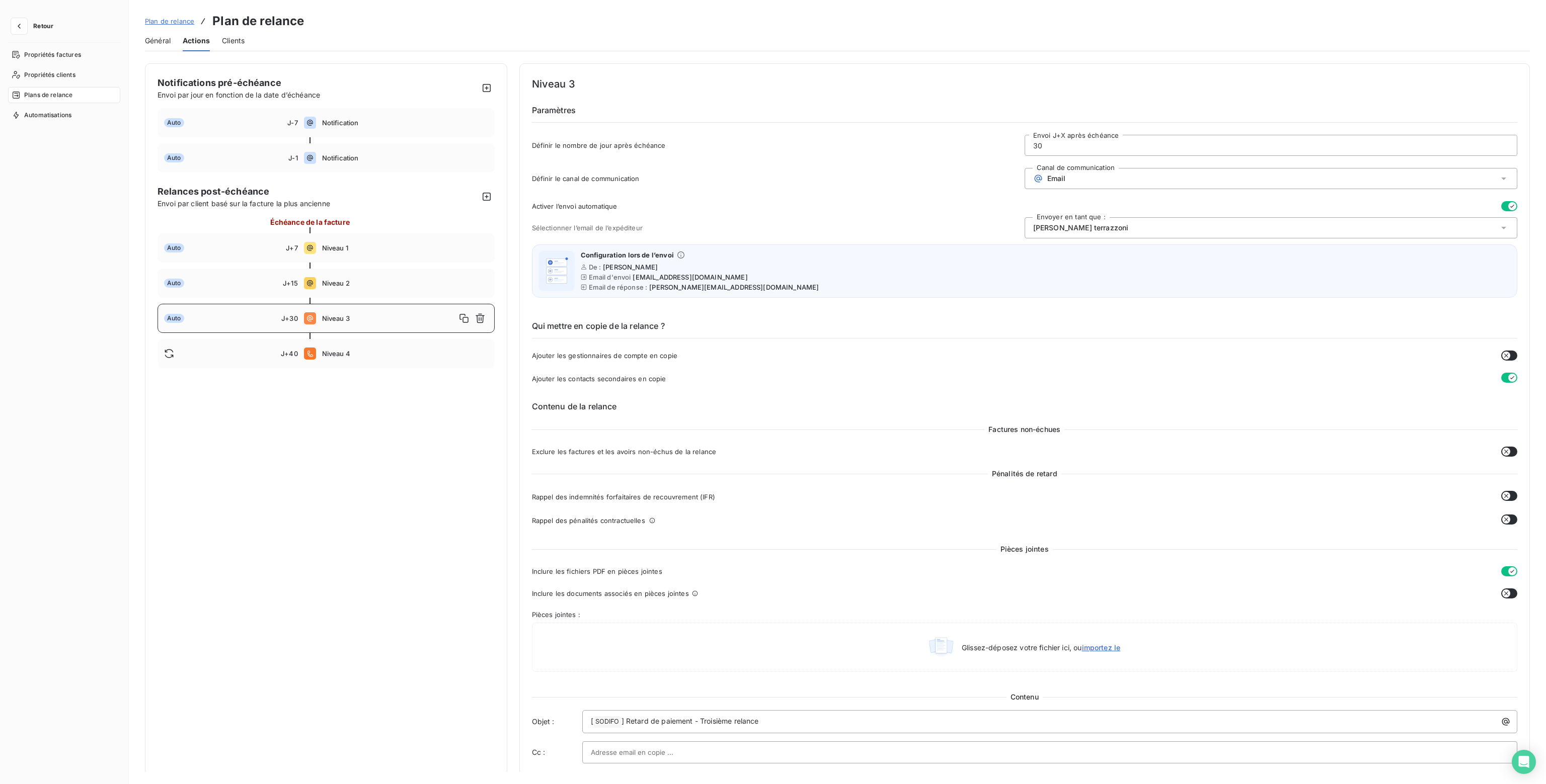
click at [1506, 494] on icon "button" at bounding box center [1506, 495] width 8 height 8
click at [1502, 518] on icon "button" at bounding box center [1506, 519] width 8 height 8
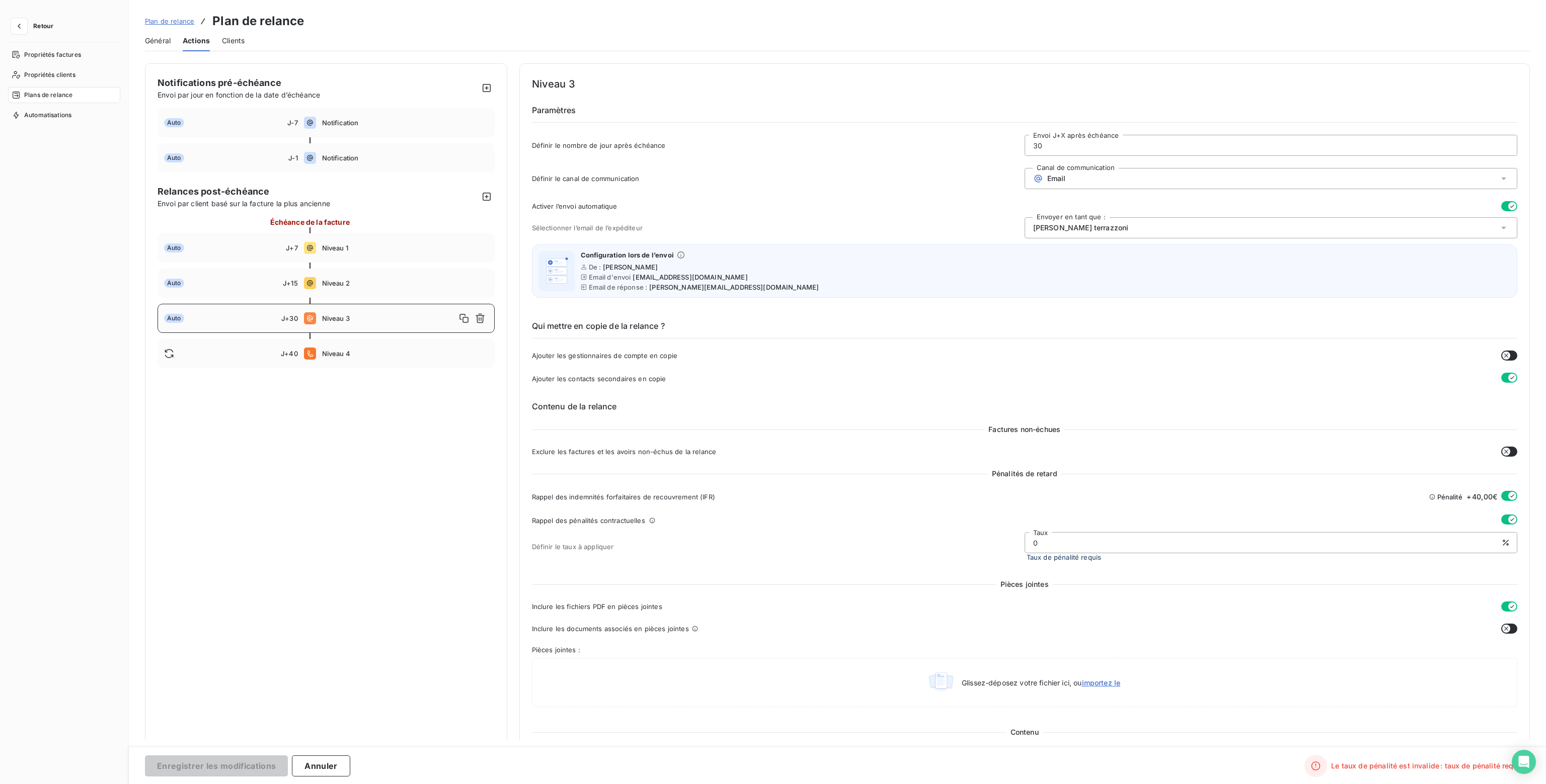
click at [1508, 519] on icon "button" at bounding box center [1511, 519] width 8 height 8
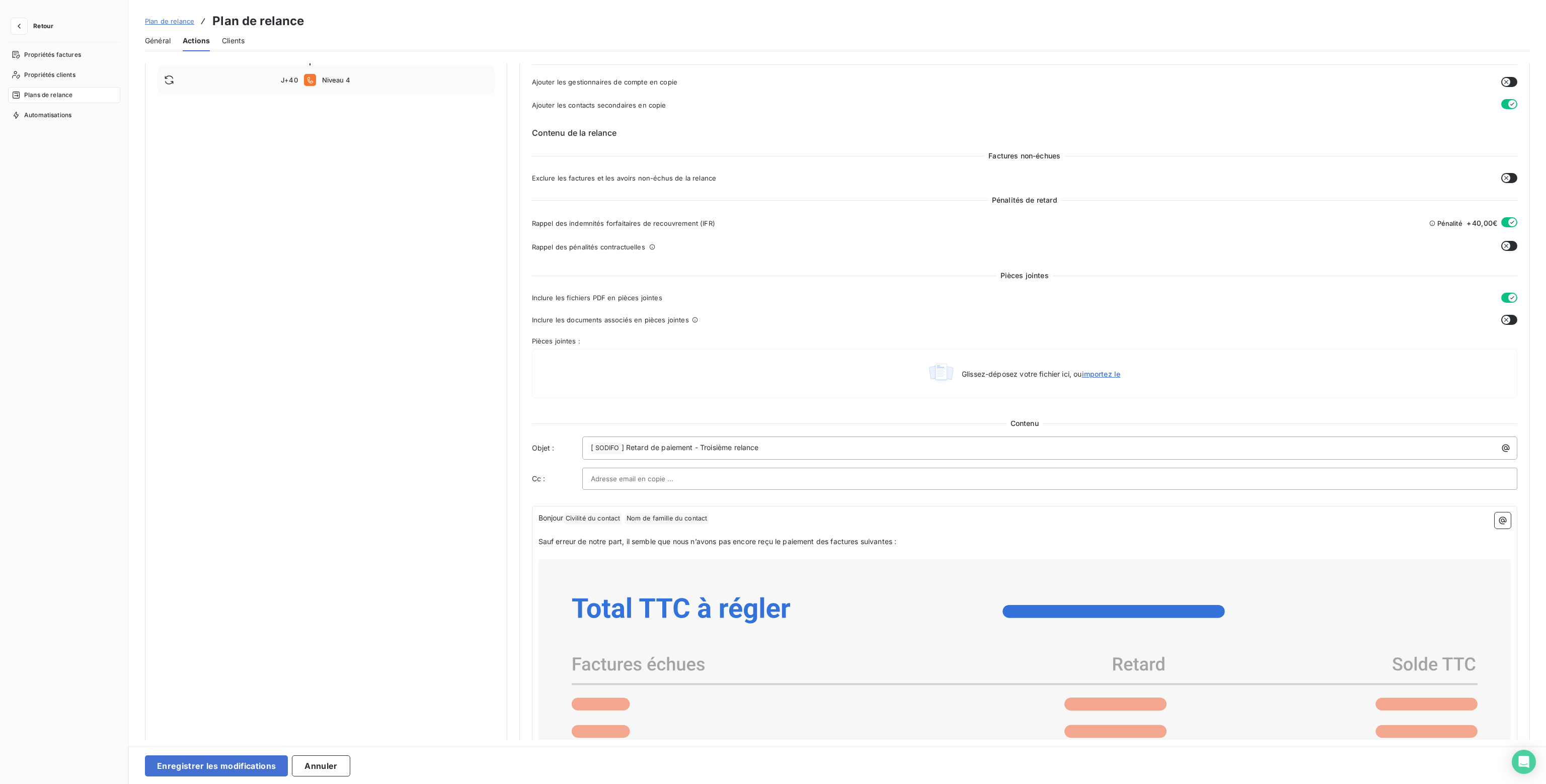
scroll to position [402, 0]
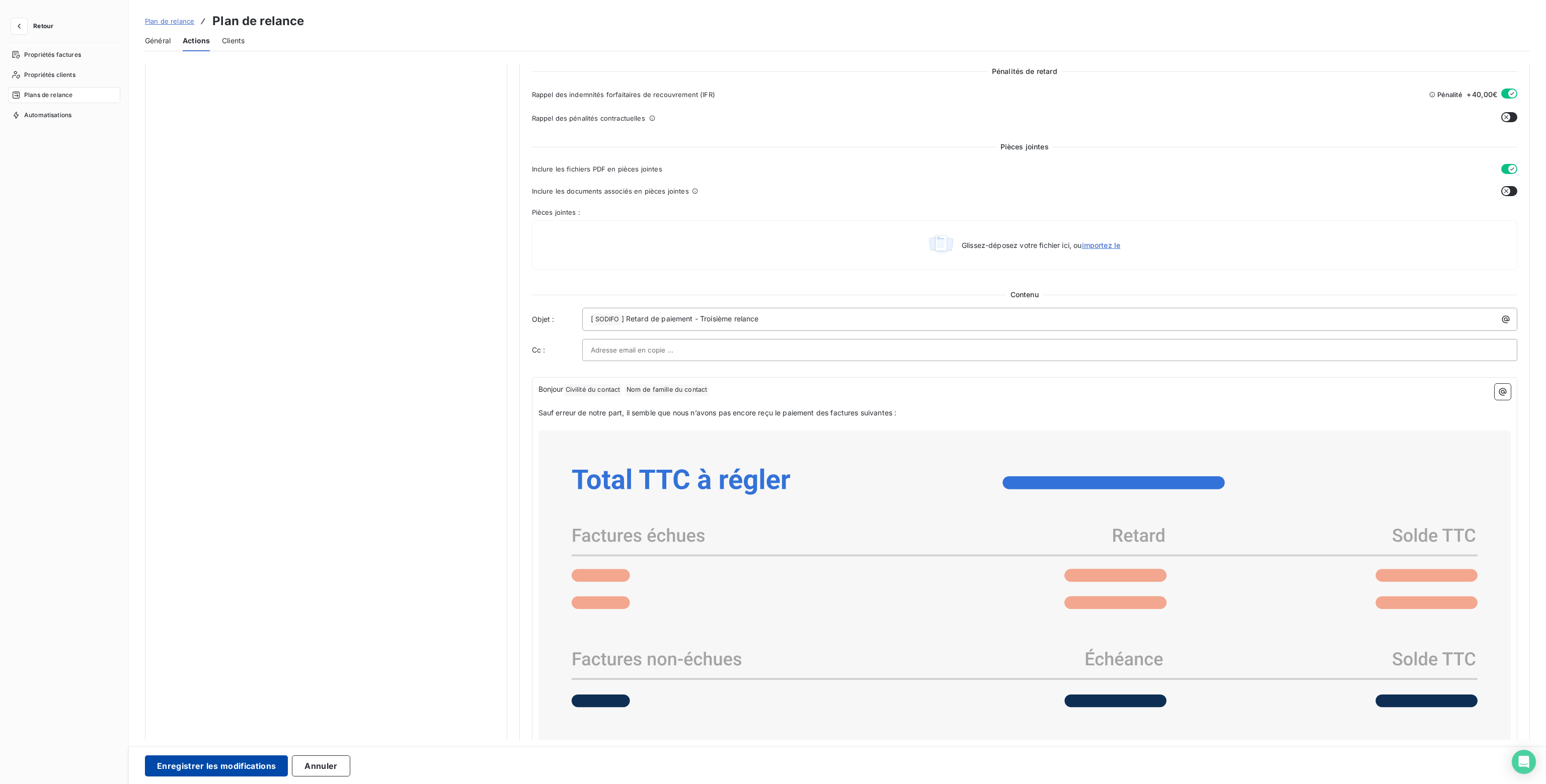
click at [205, 764] on button "Enregistrer les modifications" at bounding box center [216, 766] width 143 height 21
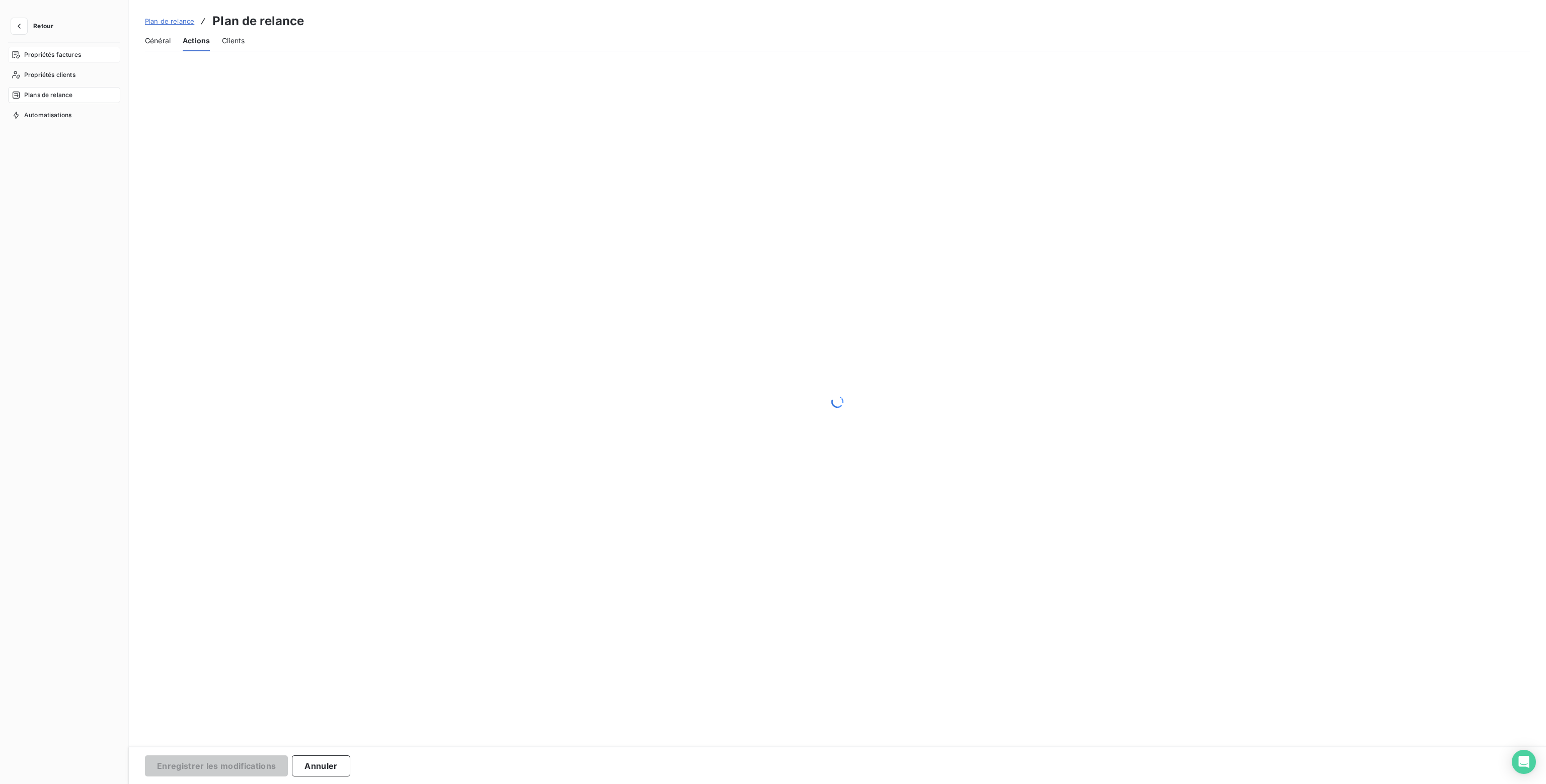
scroll to position [0, 0]
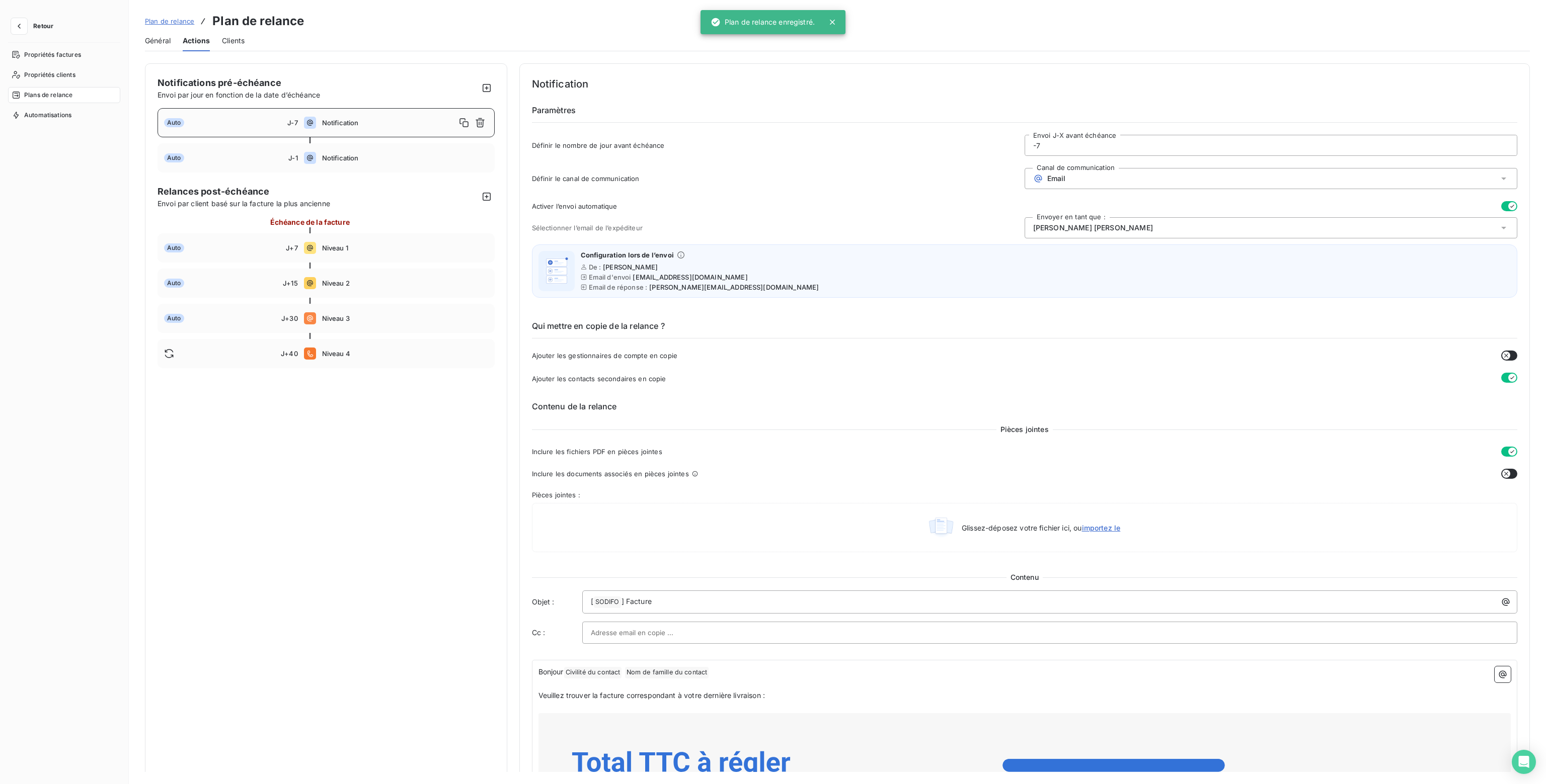
click at [36, 23] on span "Retour" at bounding box center [43, 25] width 20 height 6
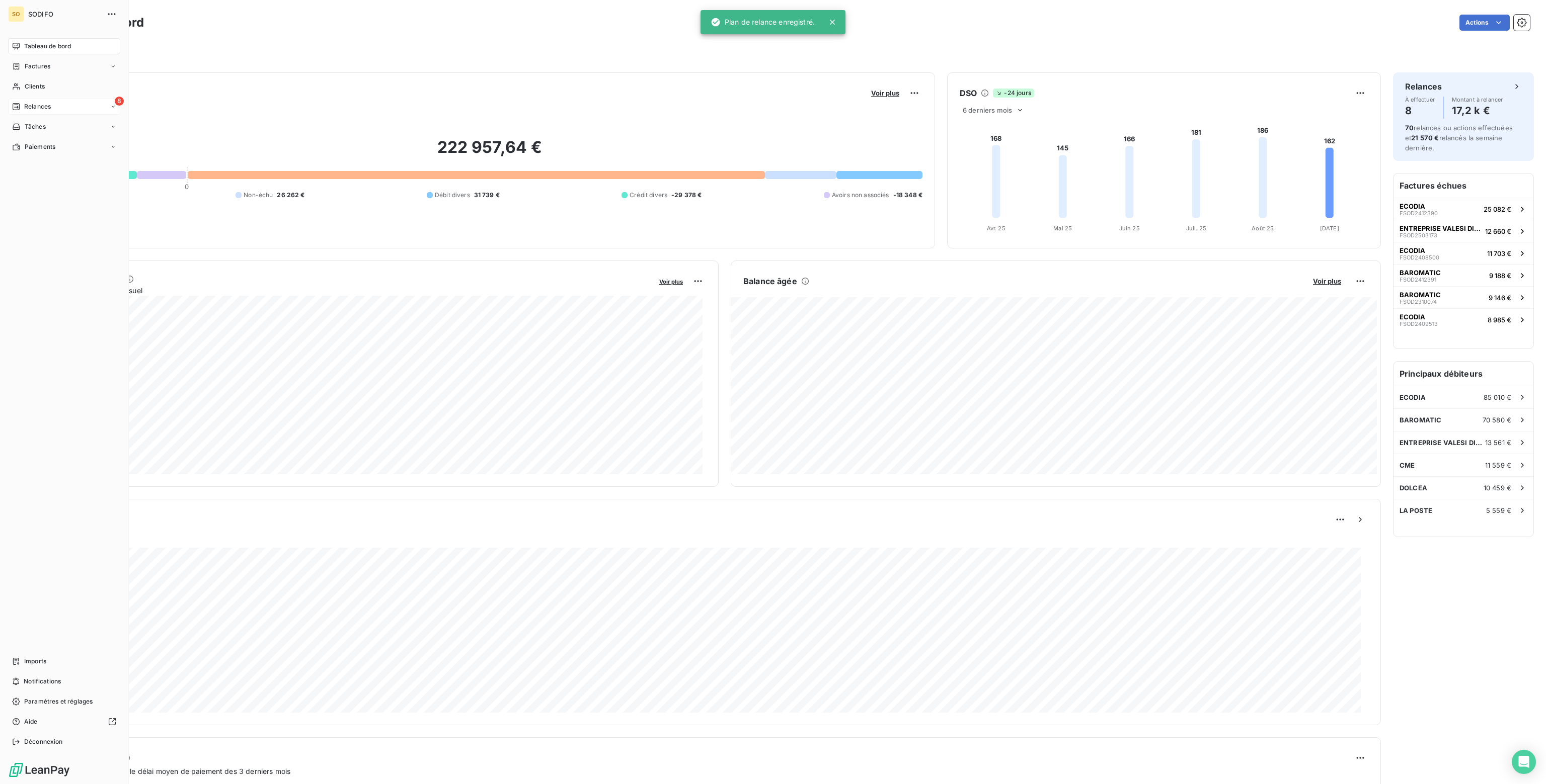
click at [36, 105] on span "Relances" at bounding box center [37, 107] width 26 height 9
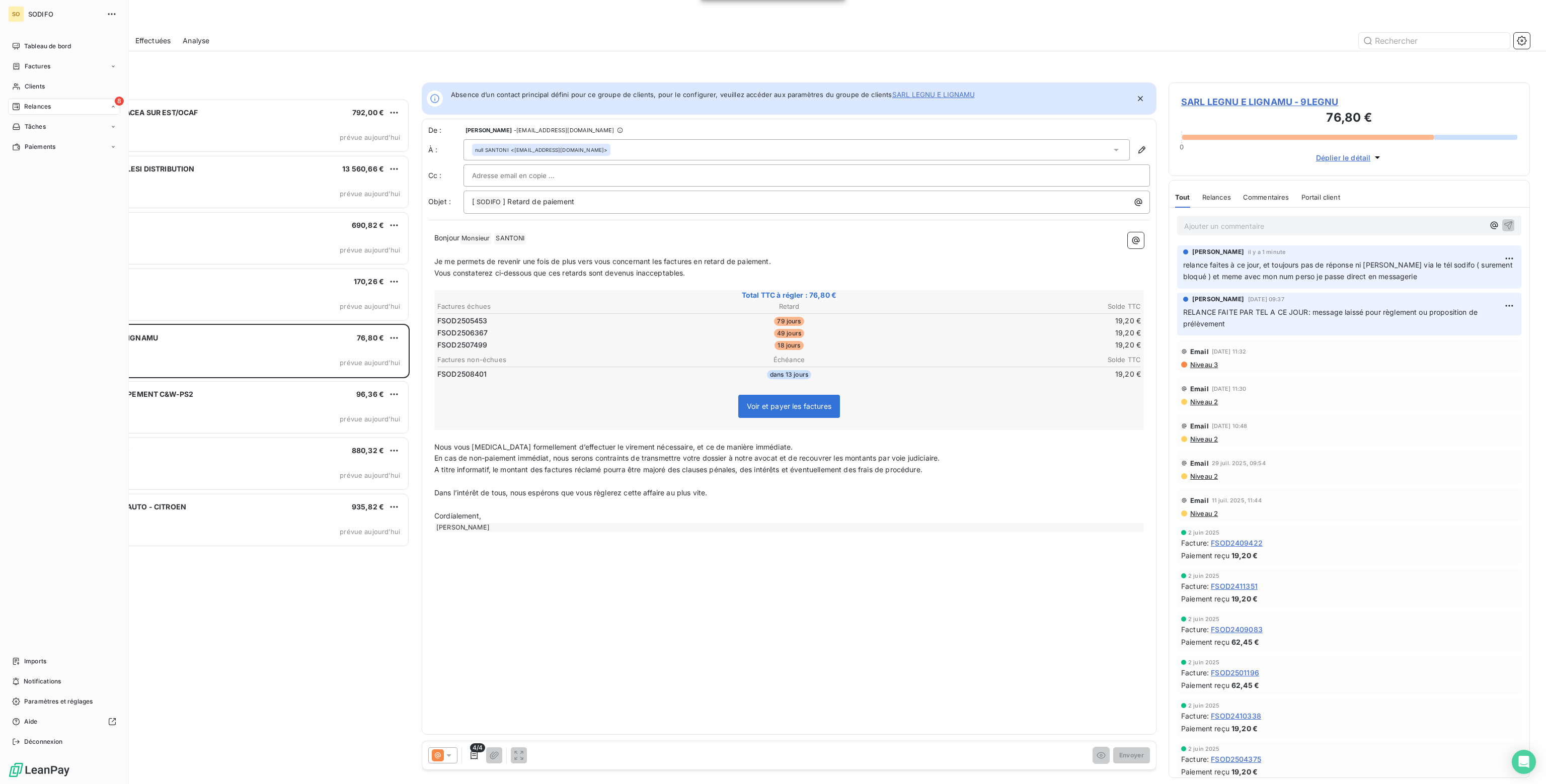
scroll to position [8, 8]
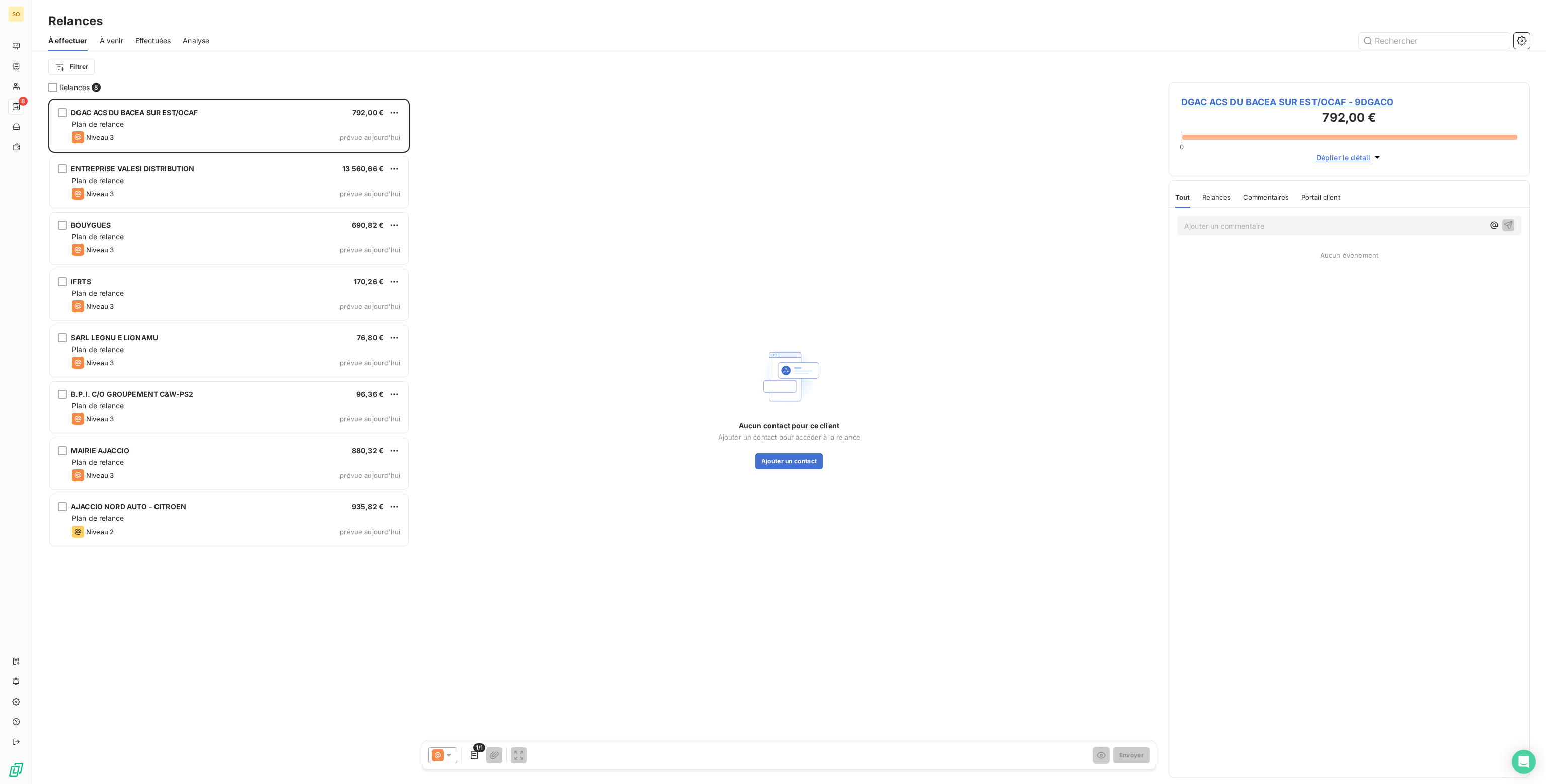
scroll to position [678, 353]
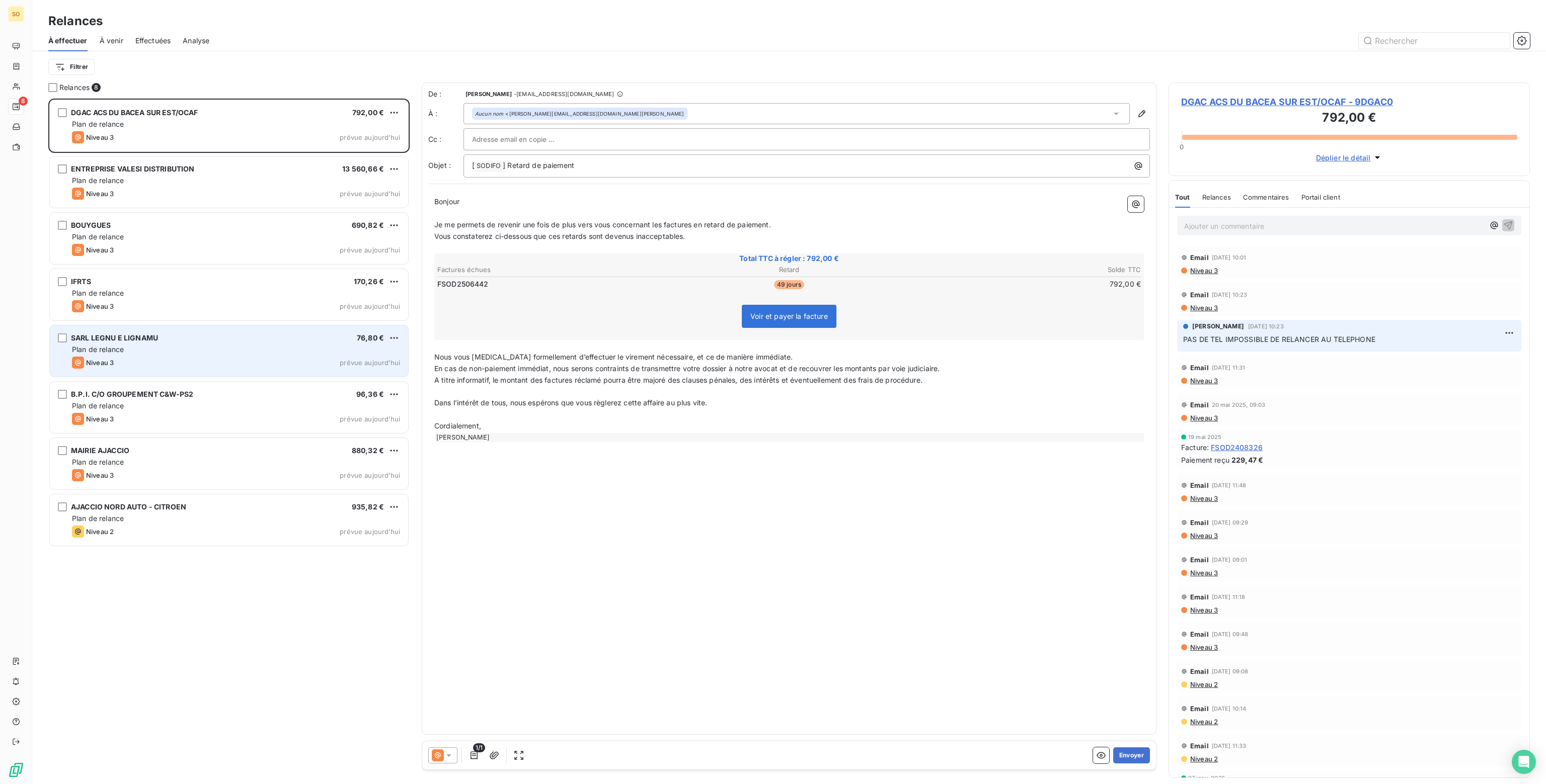
click at [264, 337] on div "SARL LEGNU E LIGNAMU 76,80 €" at bounding box center [236, 338] width 328 height 9
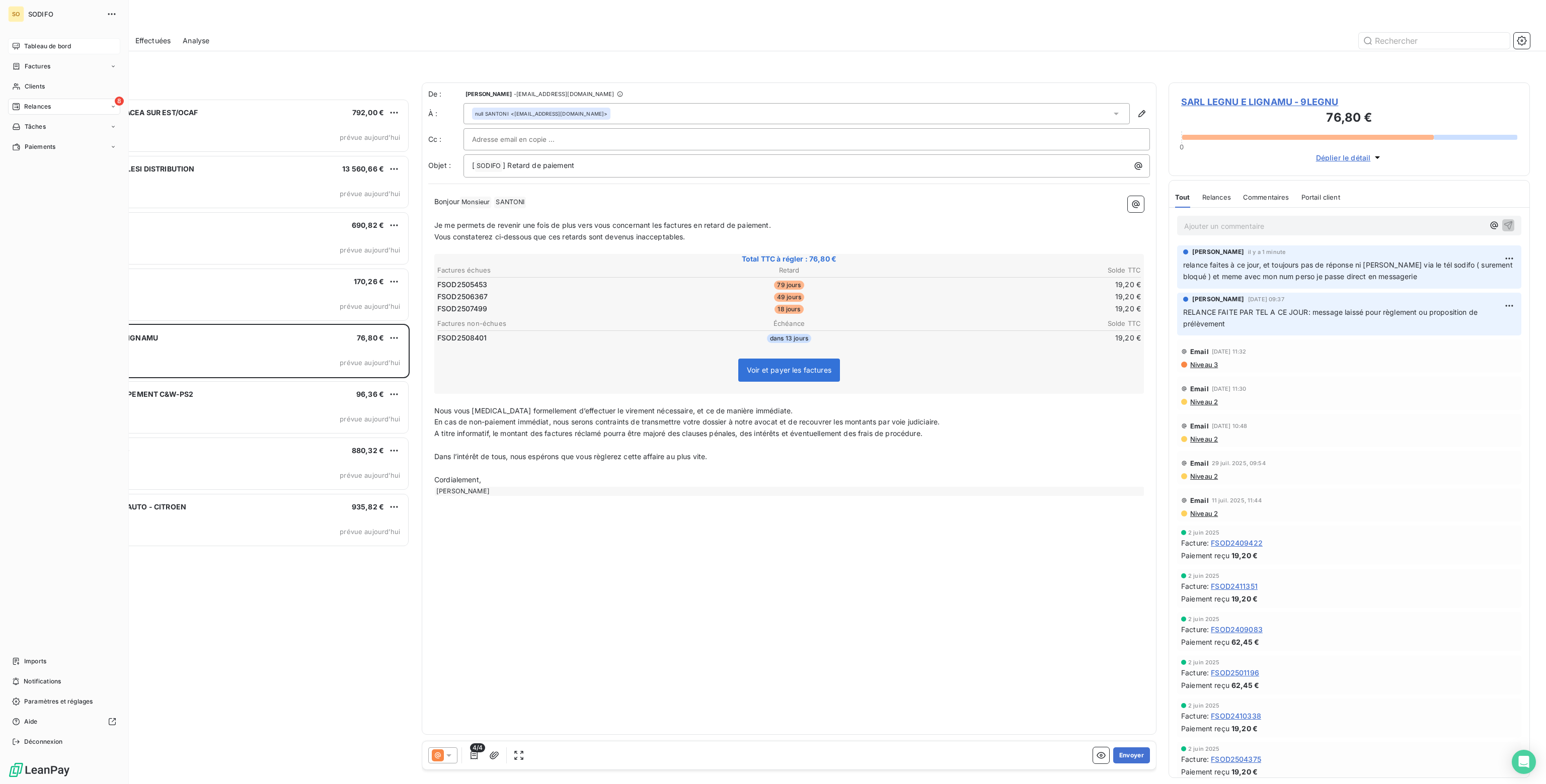
click at [19, 45] on icon at bounding box center [16, 46] width 7 height 6
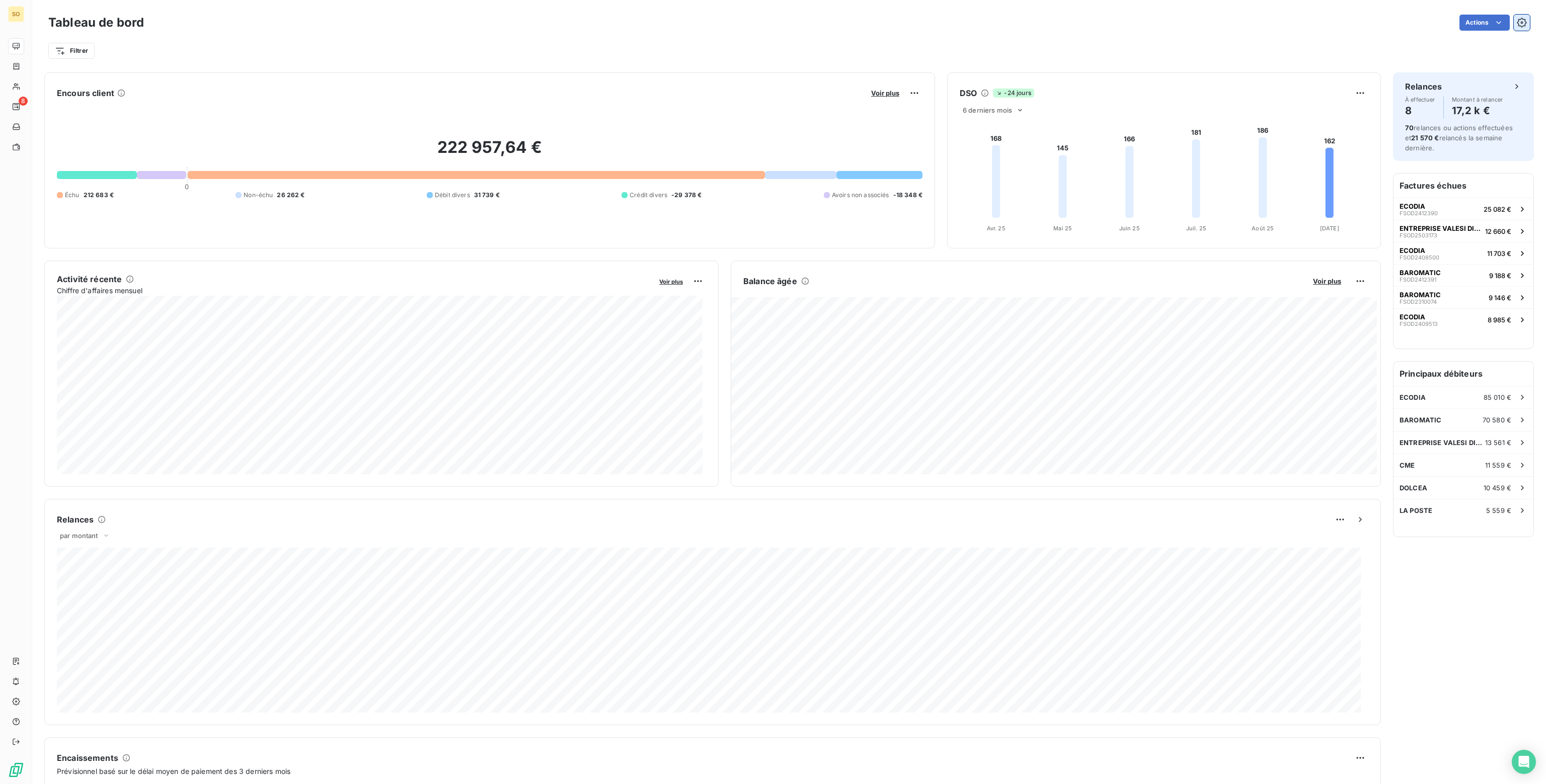
click at [1517, 23] on icon "button" at bounding box center [1521, 22] width 10 height 10
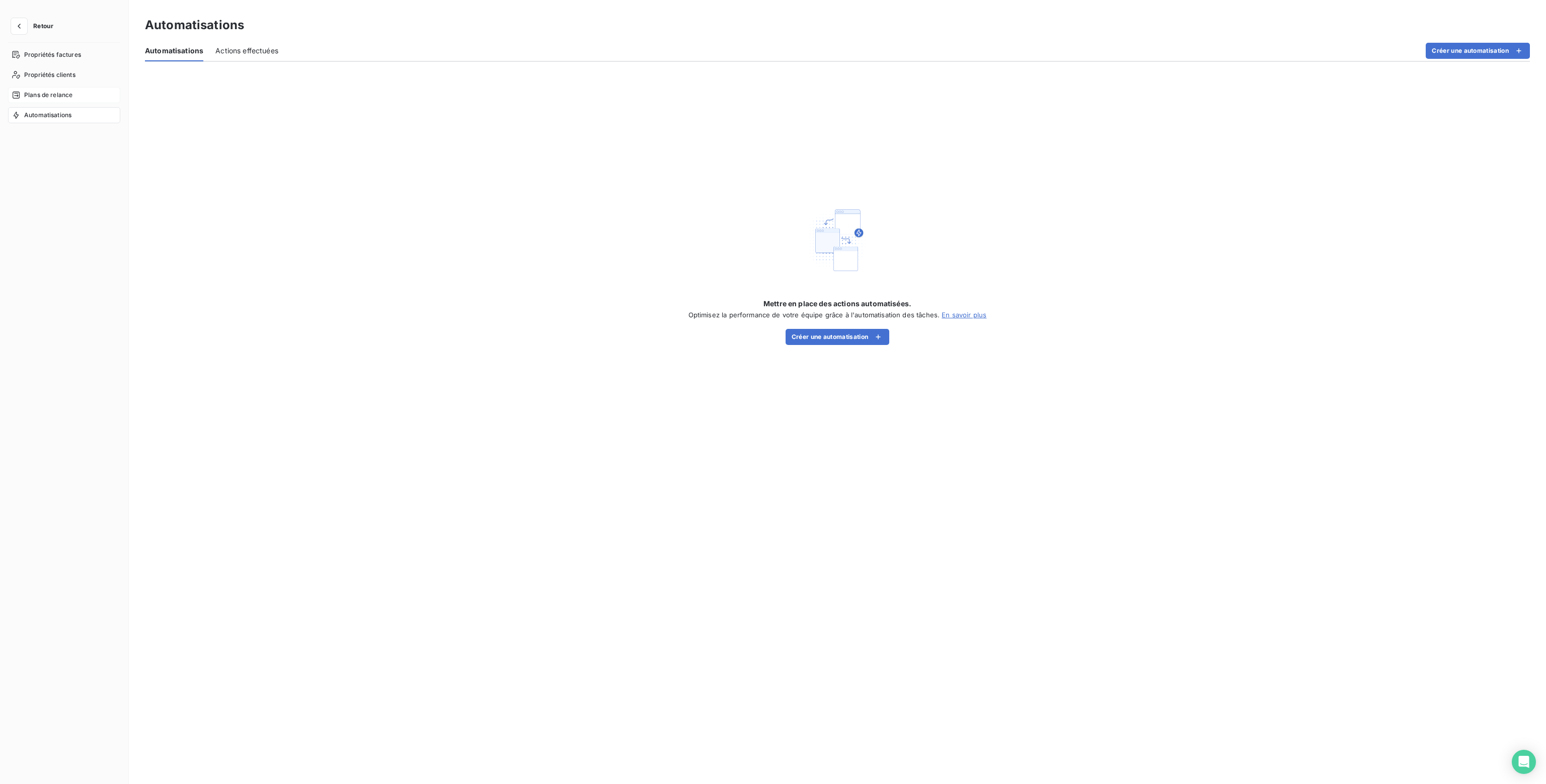
click at [46, 95] on span "Plans de relance" at bounding box center [48, 95] width 48 height 9
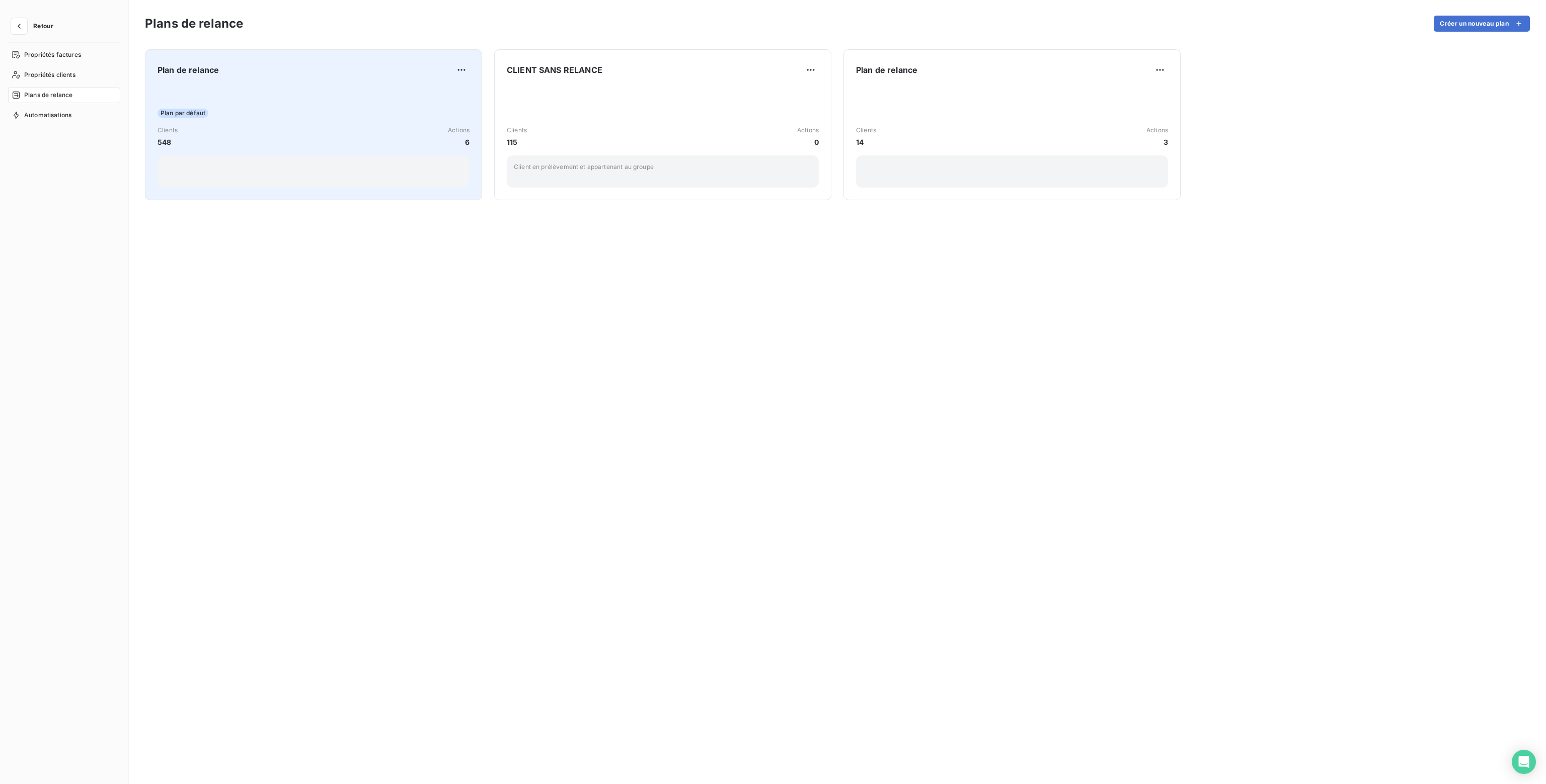
click at [411, 136] on div "Clients 548 Actions 6" at bounding box center [313, 137] width 312 height 22
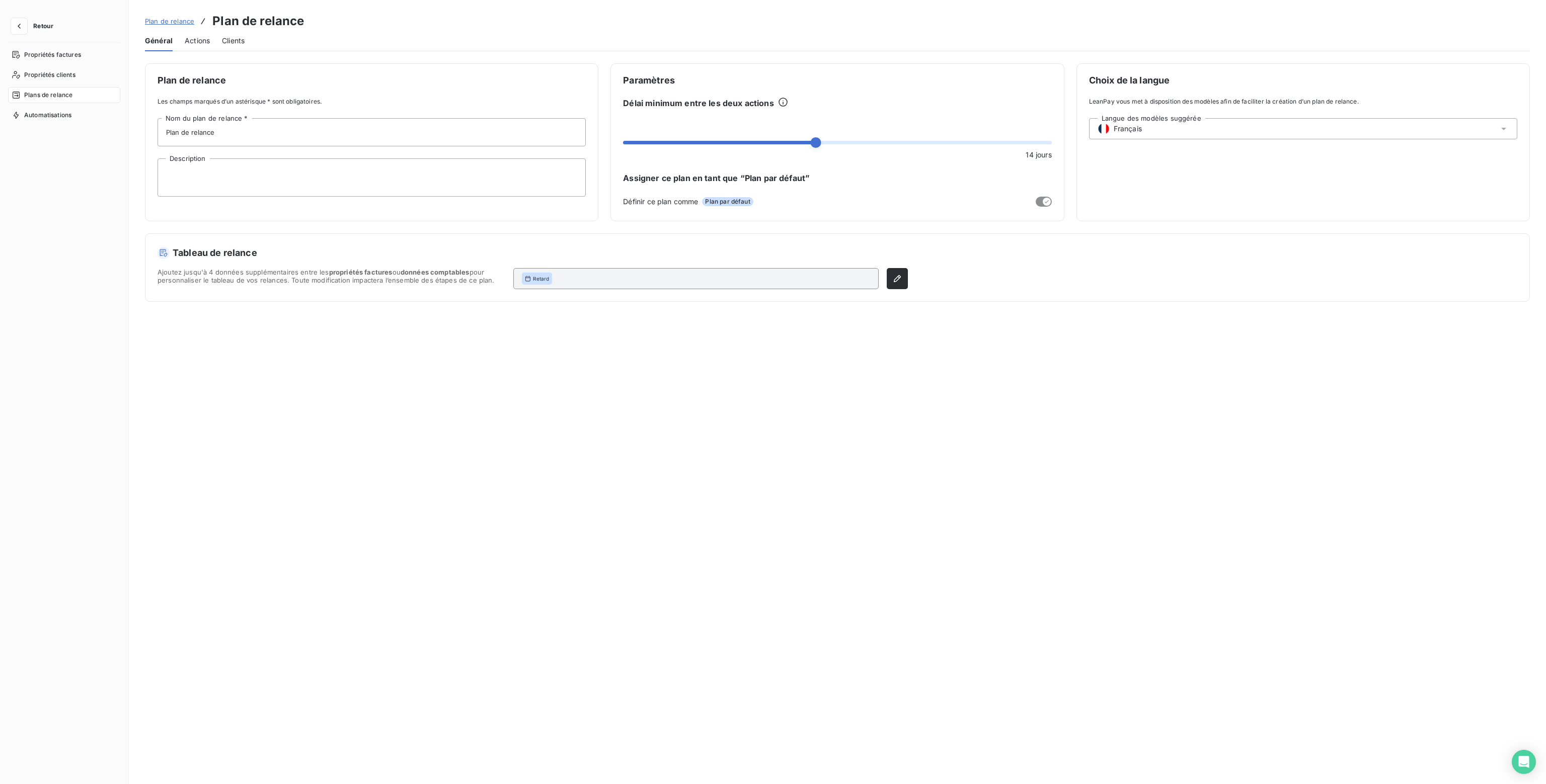
click at [200, 39] on span "Actions" at bounding box center [198, 40] width 26 height 10
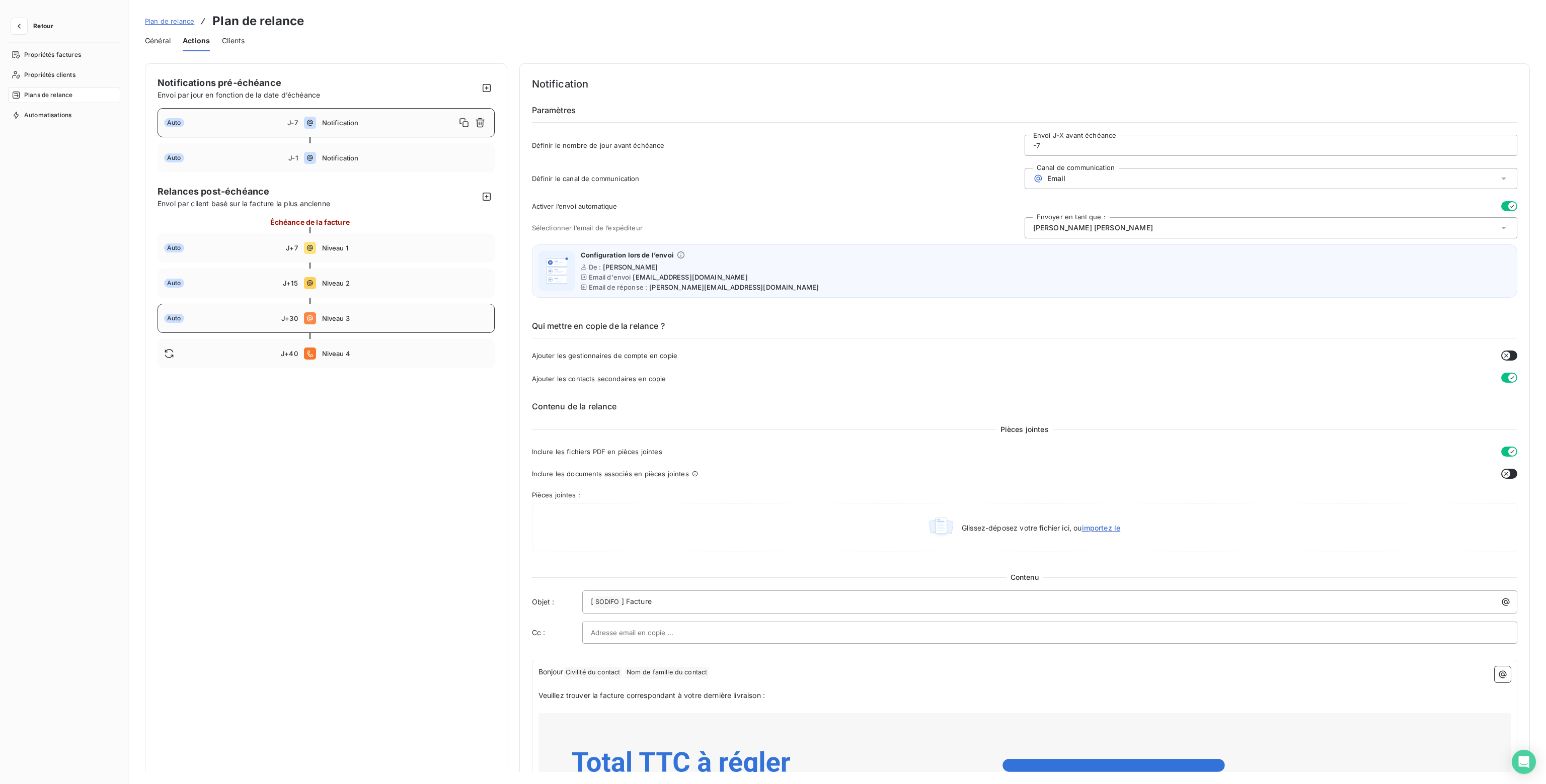
click at [335, 321] on span "Niveau 3" at bounding box center [405, 318] width 166 height 8
type input "30"
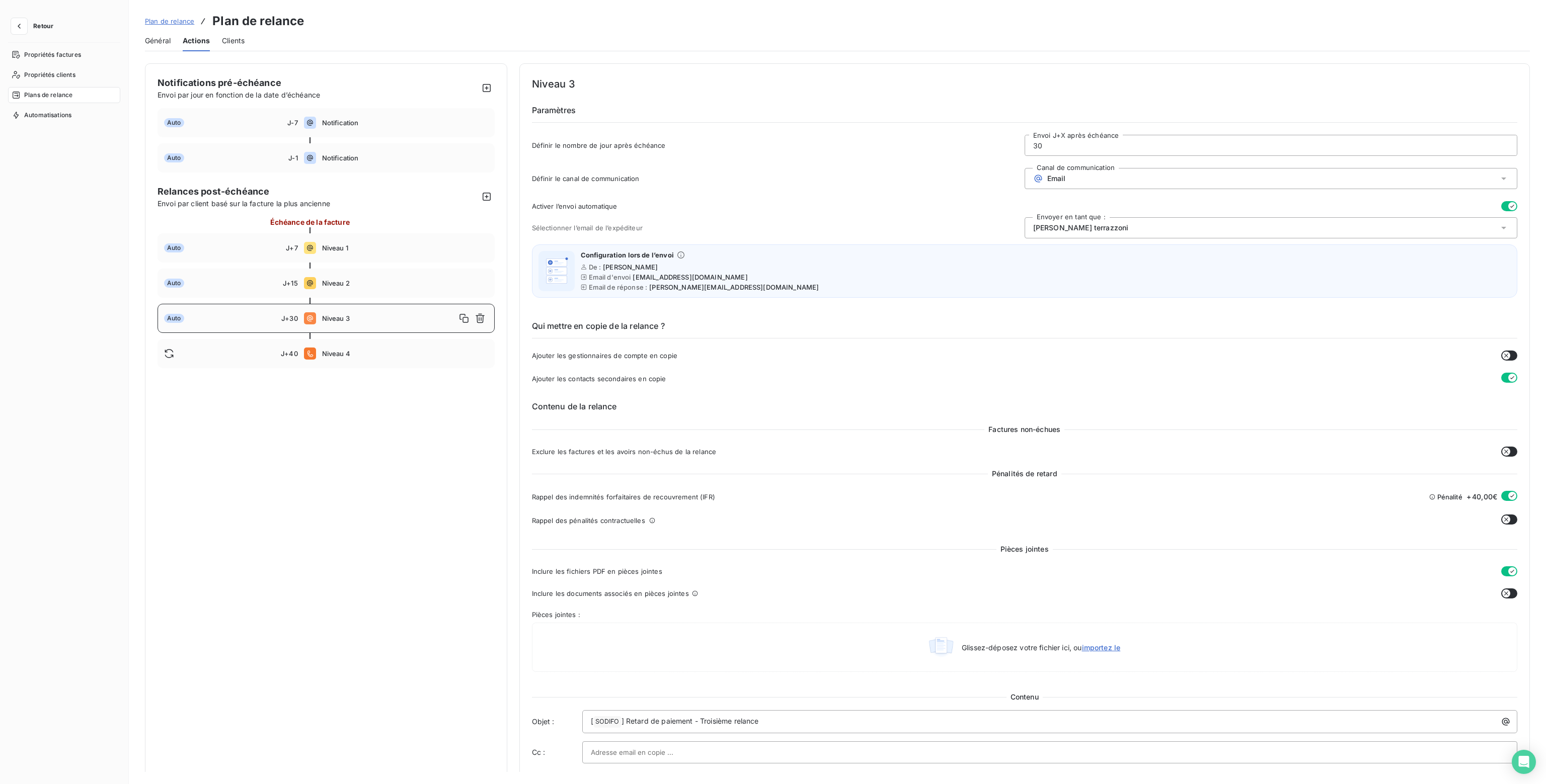
click at [51, 25] on span "Retour" at bounding box center [43, 25] width 20 height 6
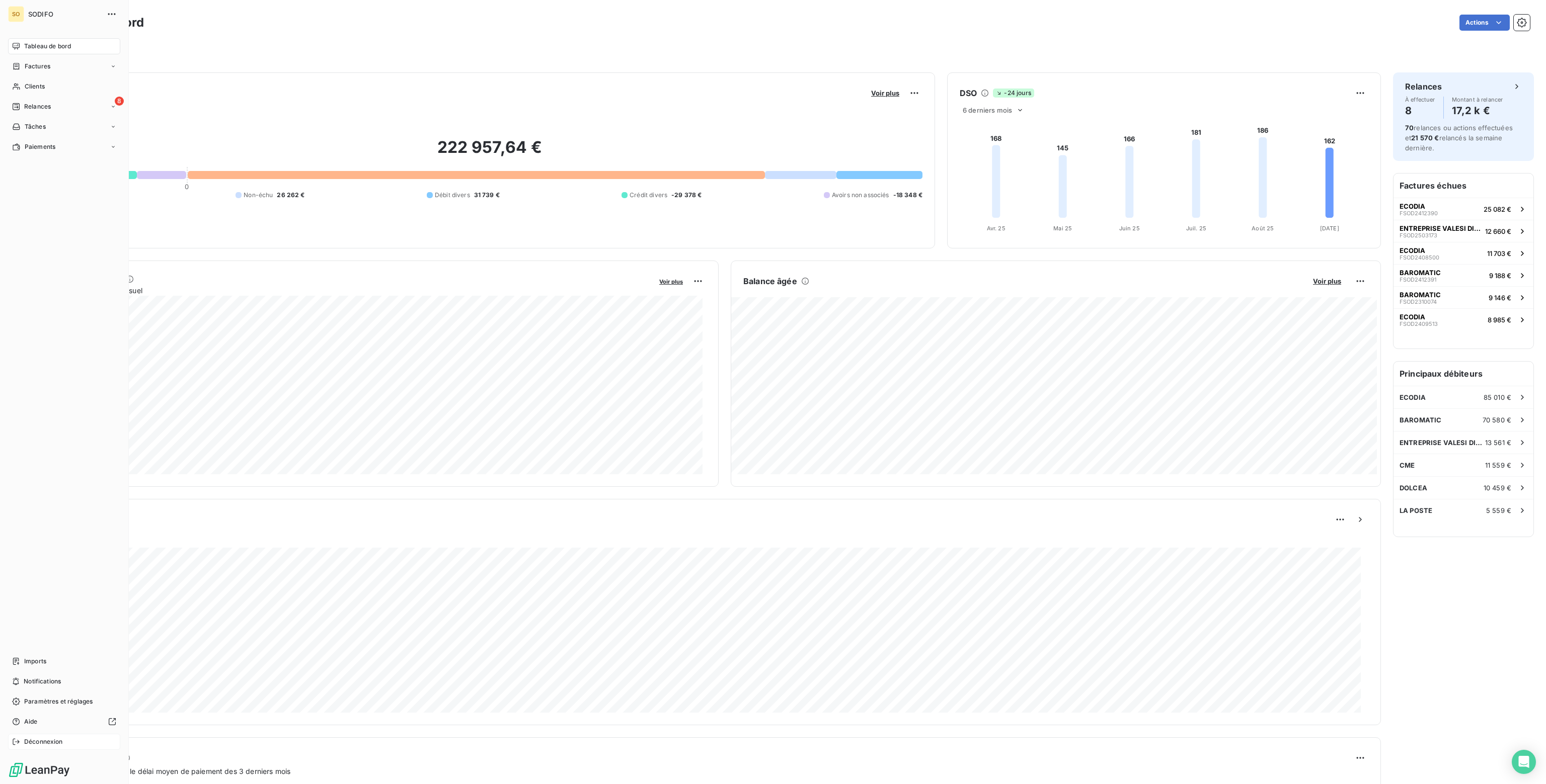
click at [37, 742] on span "Déconnexion" at bounding box center [44, 742] width 39 height 9
